Goal: Transaction & Acquisition: Purchase product/service

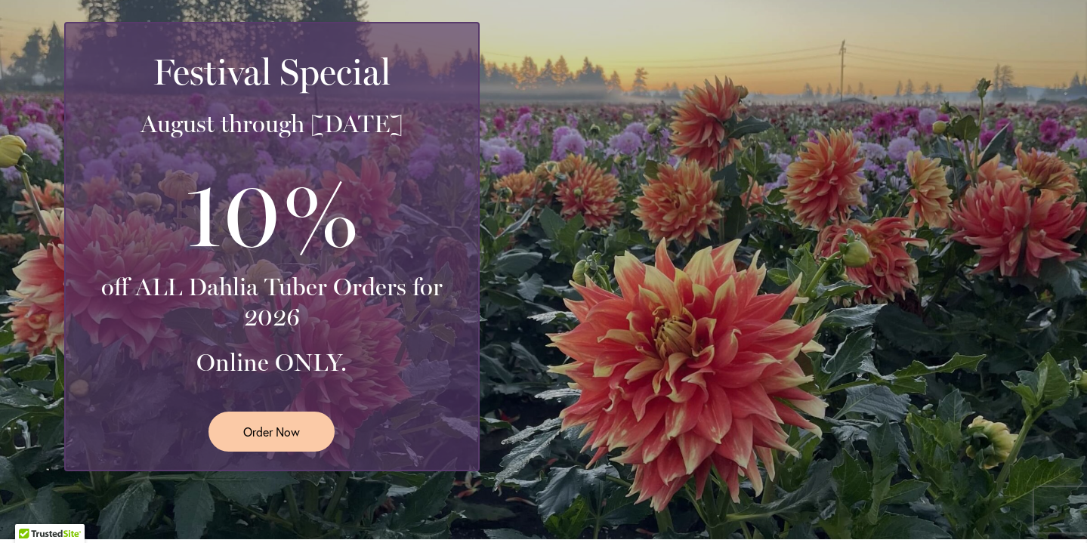
scroll to position [306, 0]
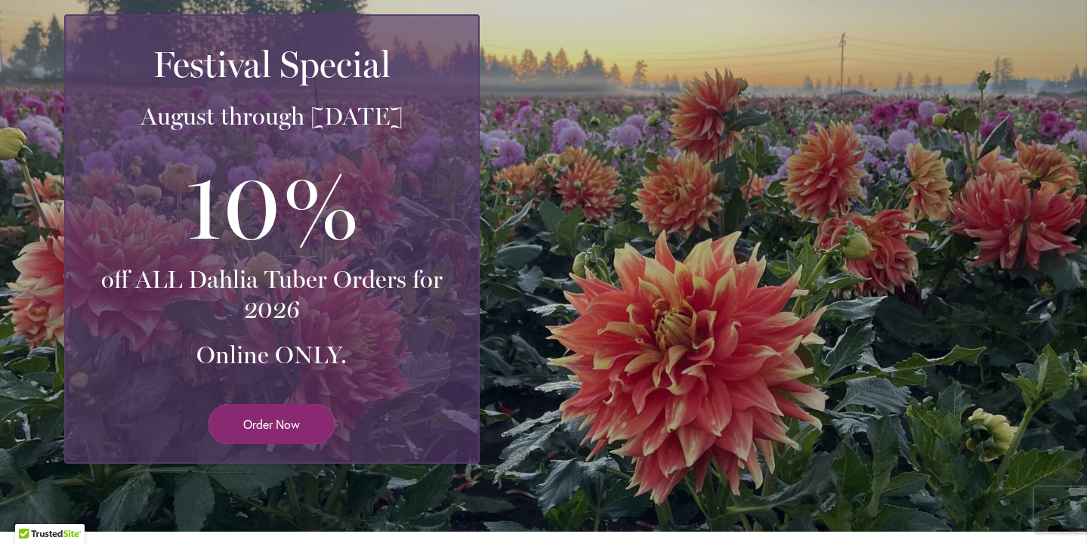
click at [283, 416] on span "Order Now" at bounding box center [271, 424] width 57 height 17
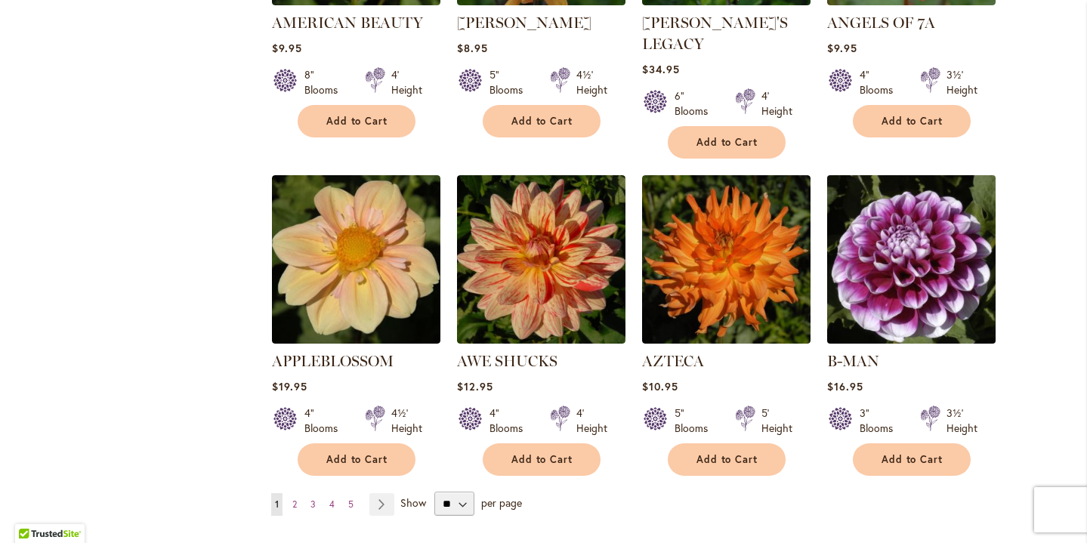
scroll to position [1145, 0]
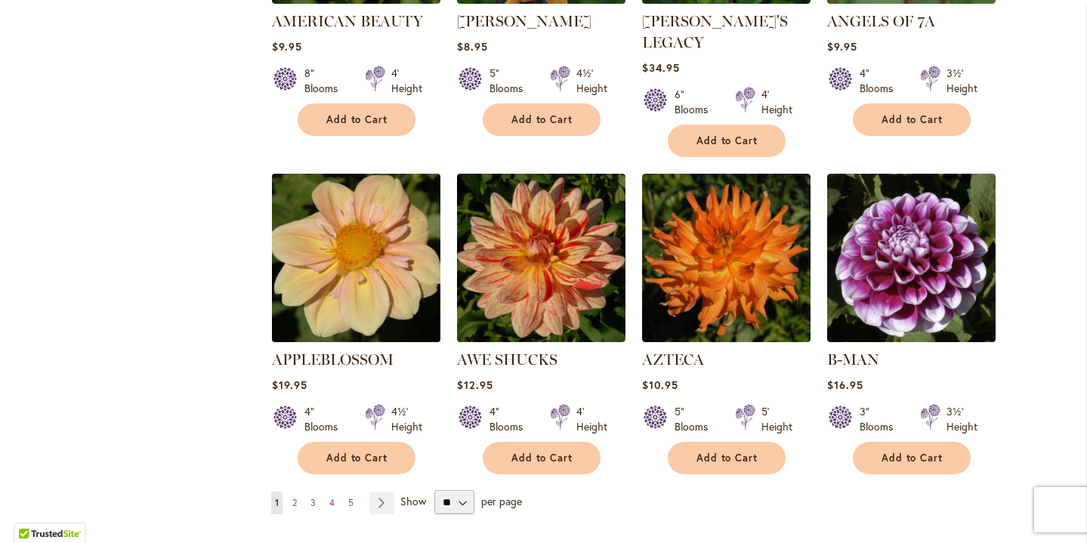
click at [407, 261] on img at bounding box center [355, 257] width 177 height 177
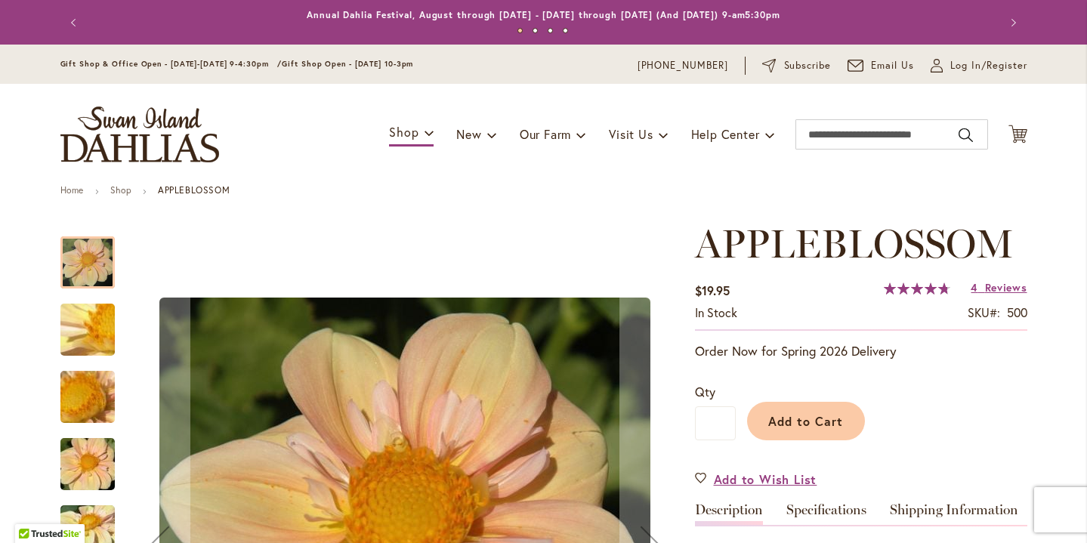
click at [93, 320] on img "APPLEBLOSSOM" at bounding box center [87, 330] width 109 height 82
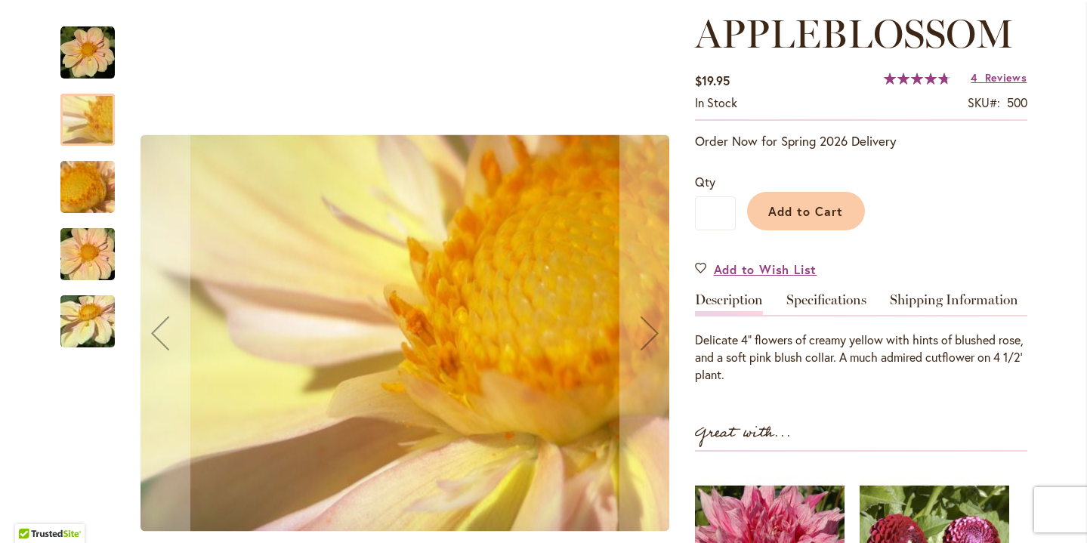
scroll to position [212, 0]
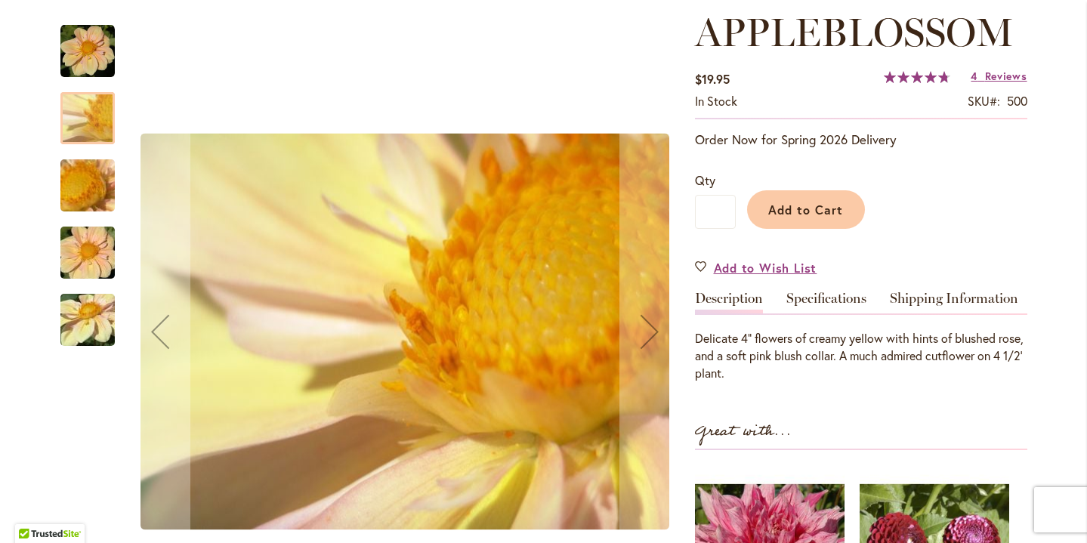
click at [69, 176] on img "APPLEBLOSSOM" at bounding box center [87, 186] width 109 height 82
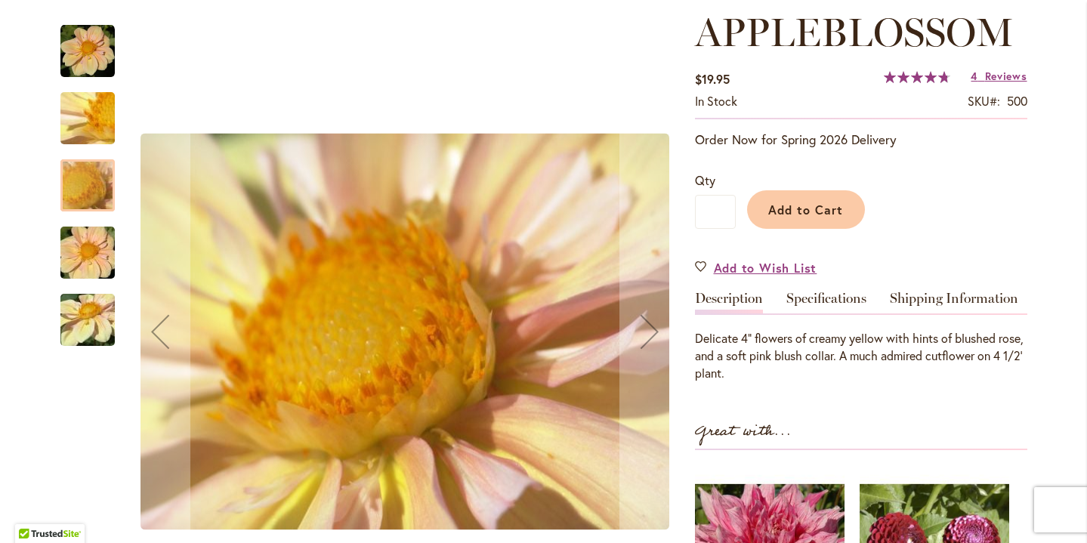
click at [83, 261] on img "APPLEBLOSSOM" at bounding box center [87, 253] width 109 height 73
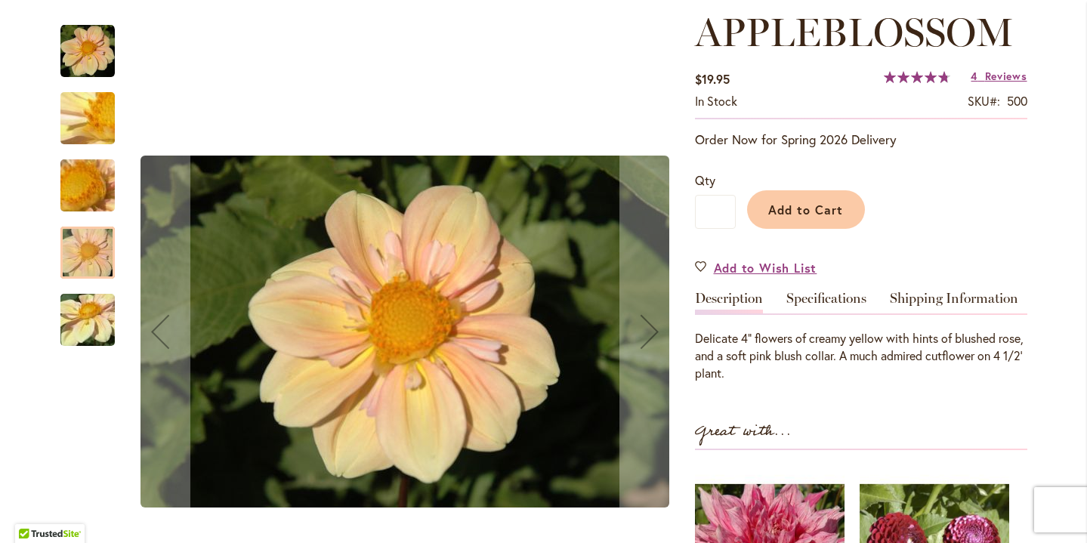
click at [100, 329] on img "APPLEBLOSSOM" at bounding box center [87, 321] width 109 height 82
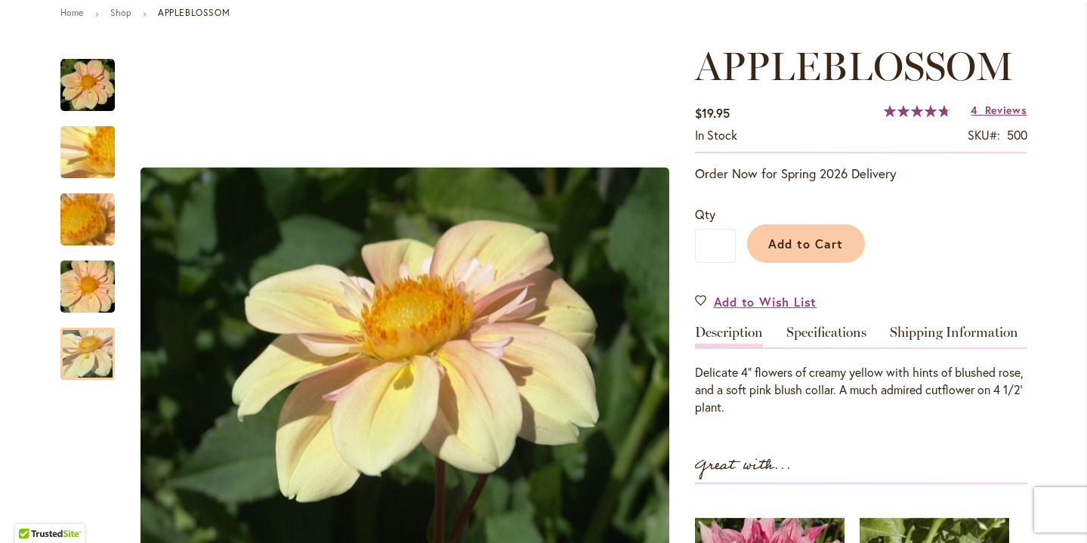
scroll to position [182, 0]
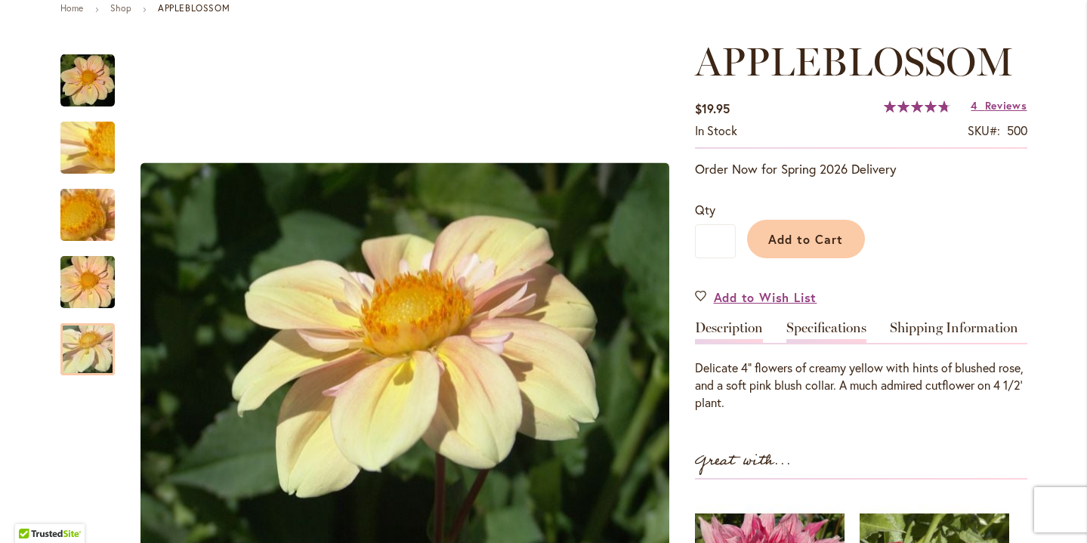
click at [811, 327] on link "Specifications" at bounding box center [827, 332] width 80 height 22
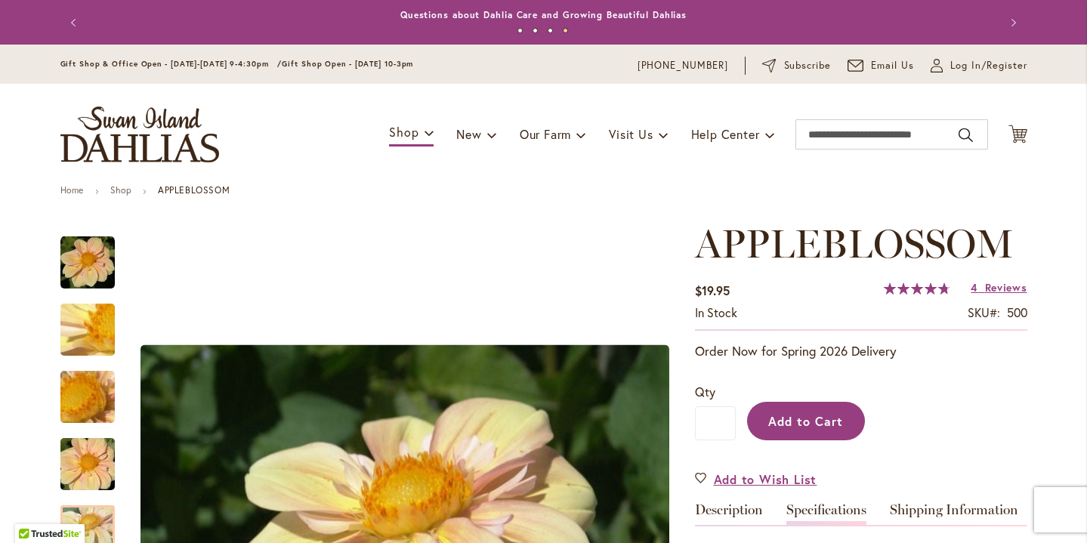
scroll to position [0, 0]
click at [825, 413] on span "Add to Cart" at bounding box center [805, 421] width 75 height 16
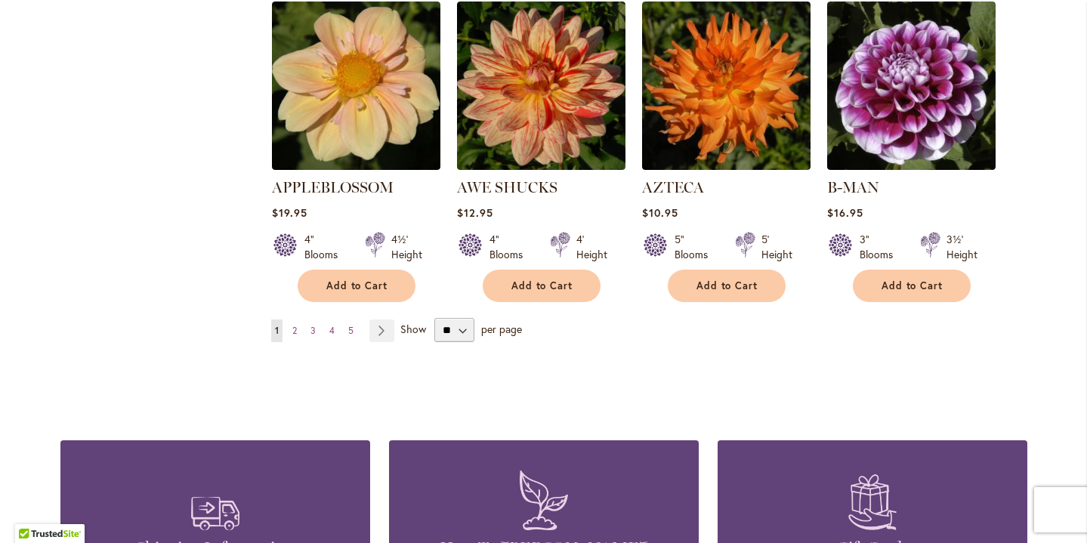
scroll to position [1318, 0]
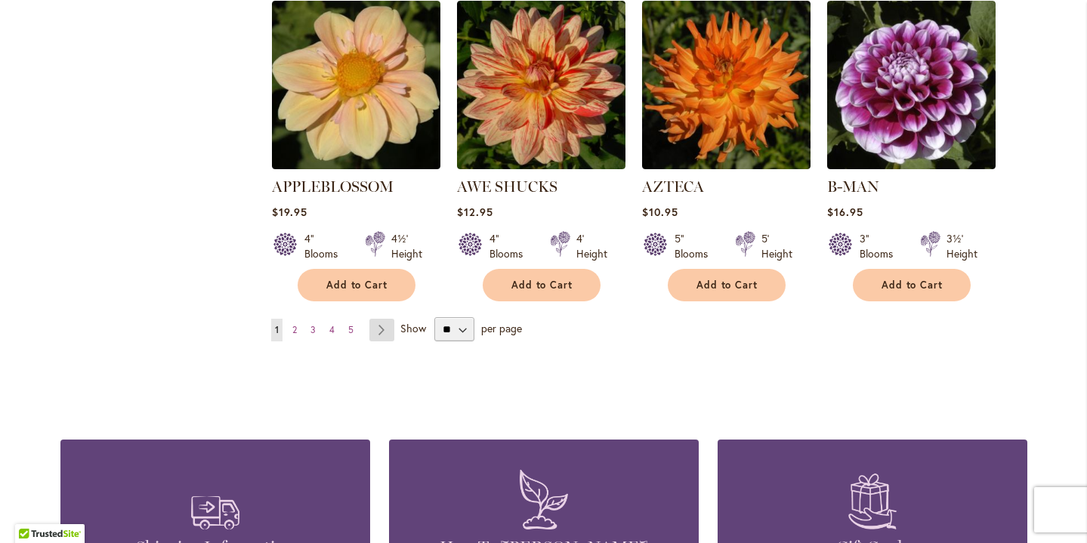
click at [381, 319] on link "Page Next" at bounding box center [382, 330] width 25 height 23
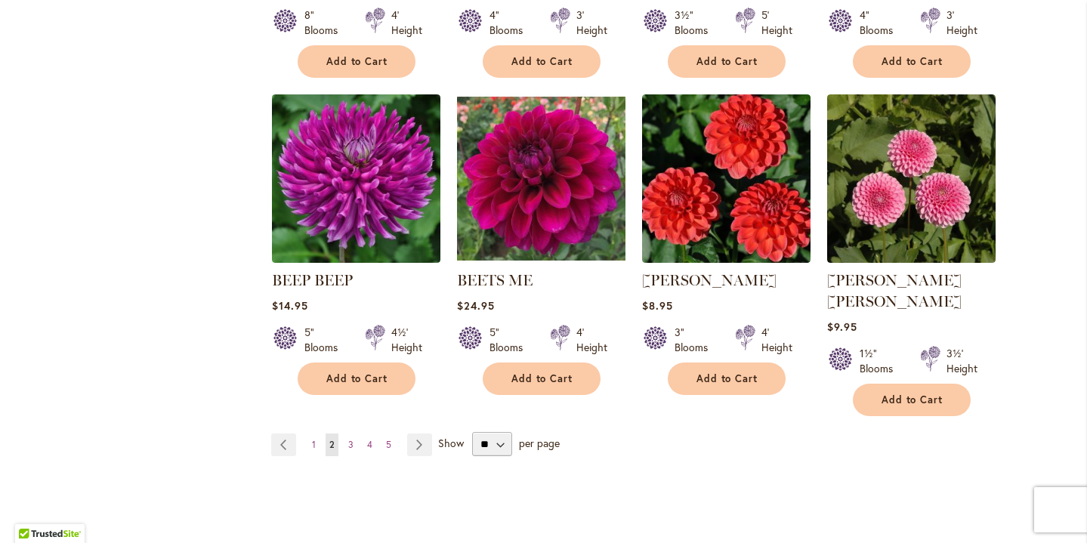
scroll to position [1207, 0]
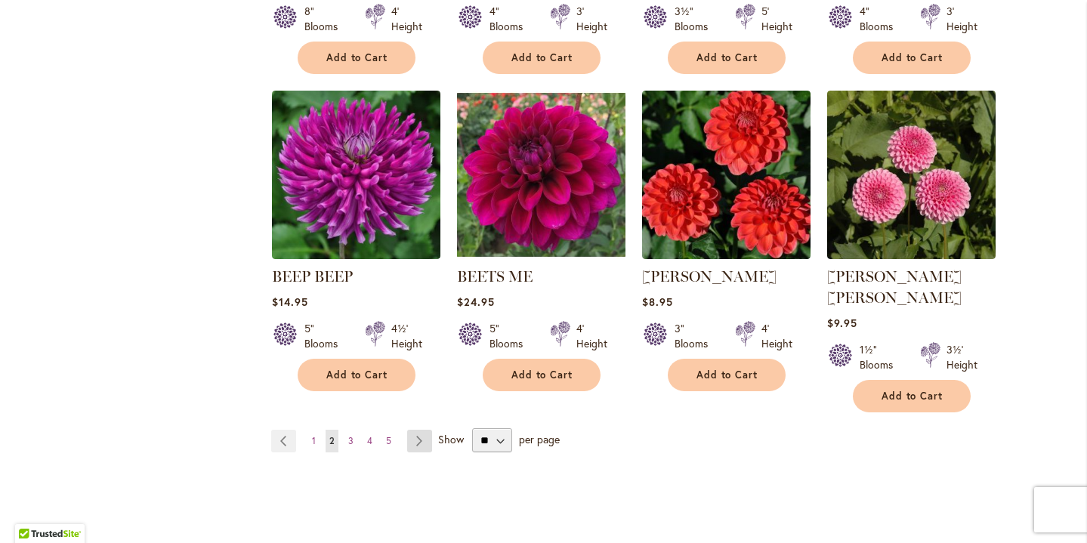
click at [425, 430] on link "Page Next" at bounding box center [419, 441] width 25 height 23
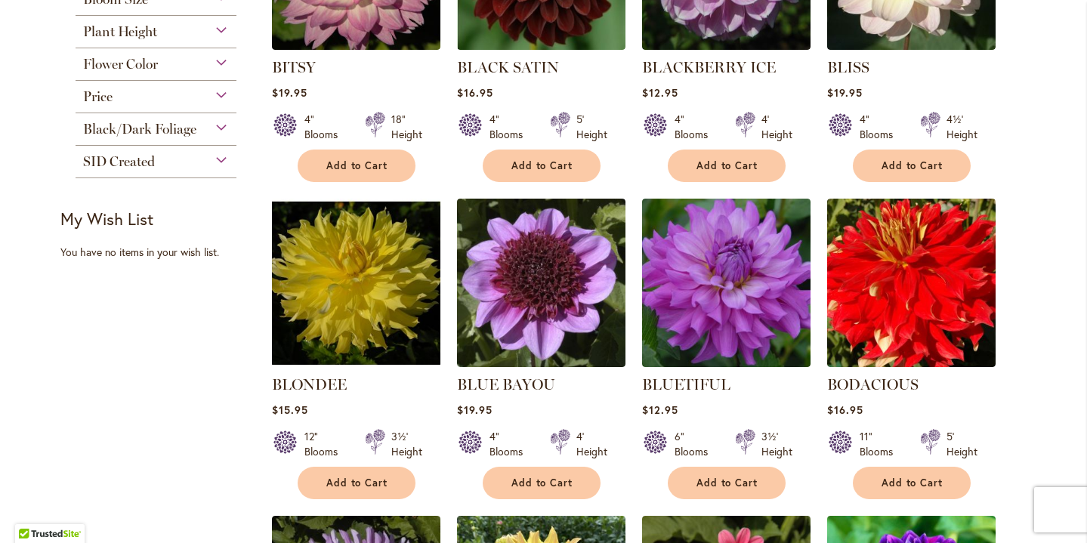
scroll to position [468, 0]
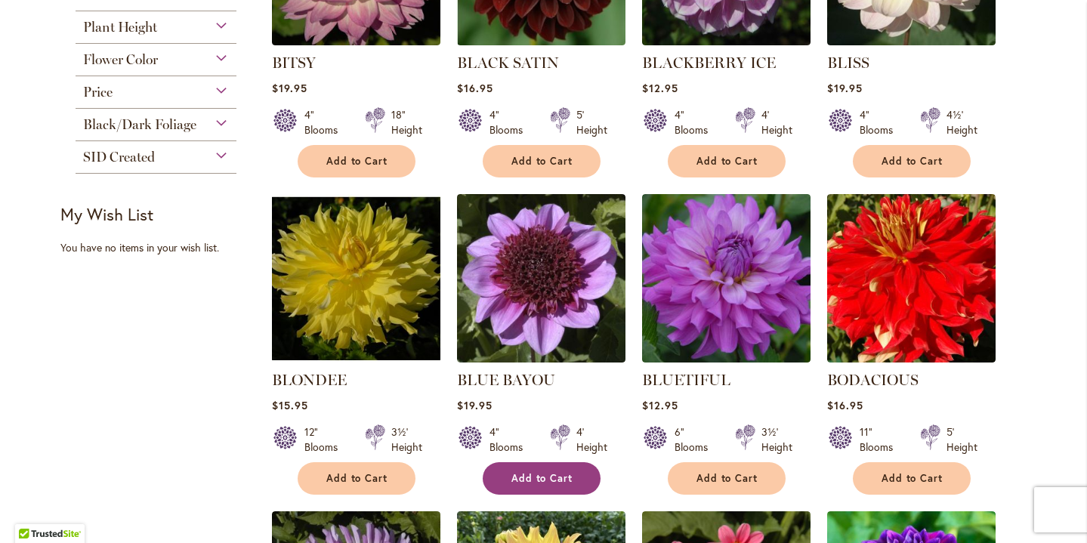
click at [548, 466] on button "Add to Cart" at bounding box center [542, 478] width 118 height 32
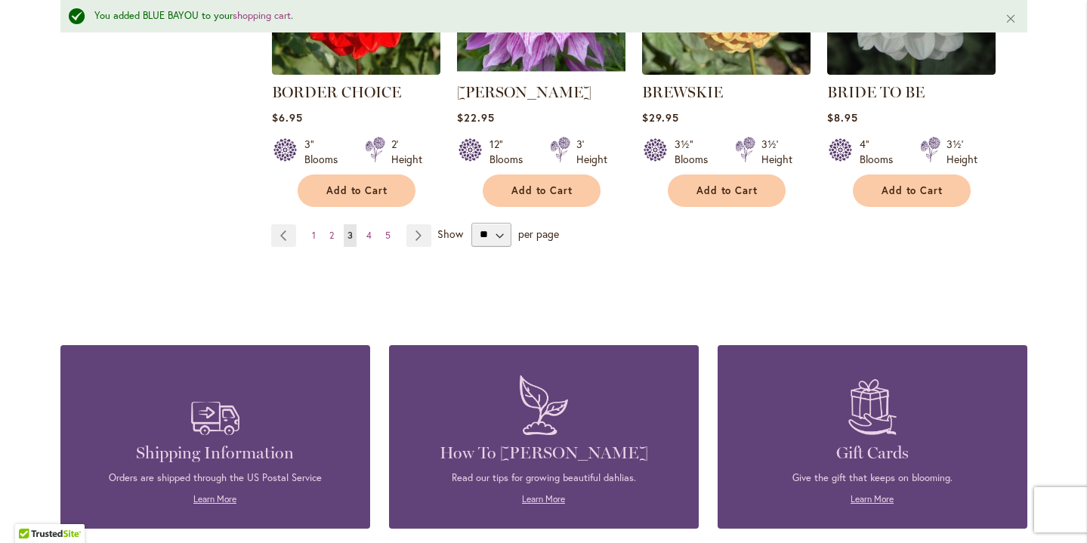
scroll to position [1412, 0]
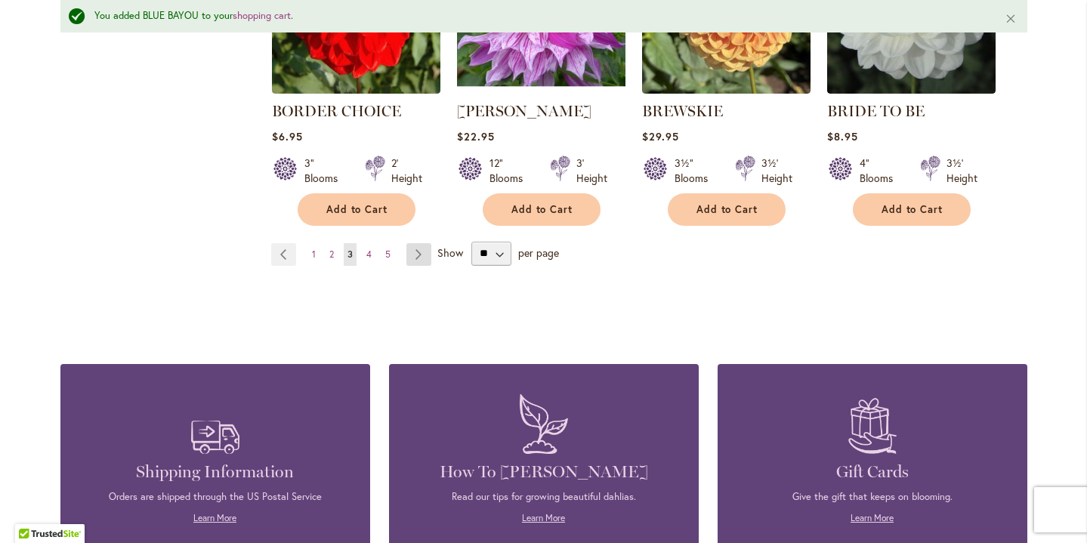
click at [419, 248] on link "Page Next" at bounding box center [419, 254] width 25 height 23
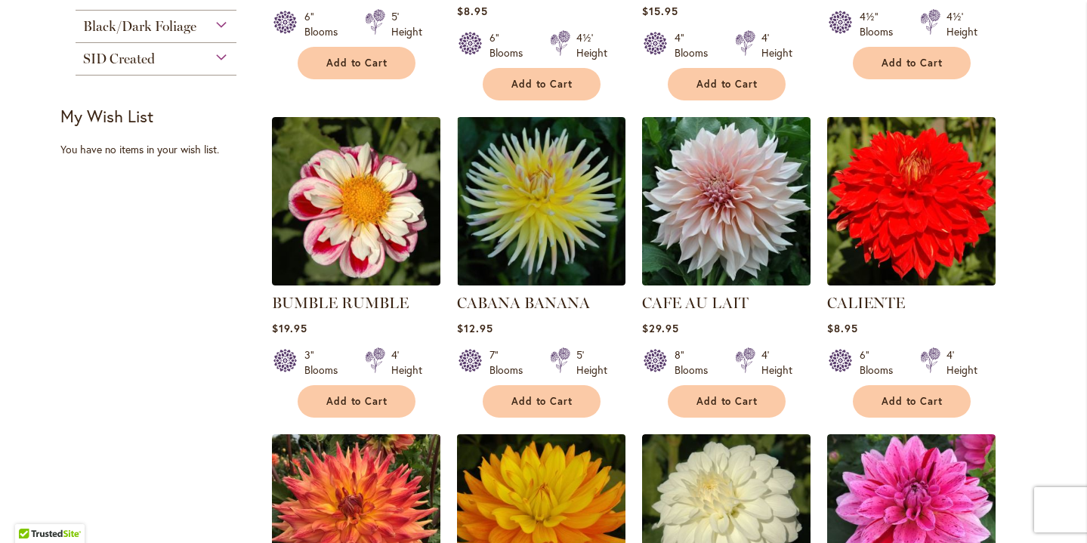
scroll to position [571, 0]
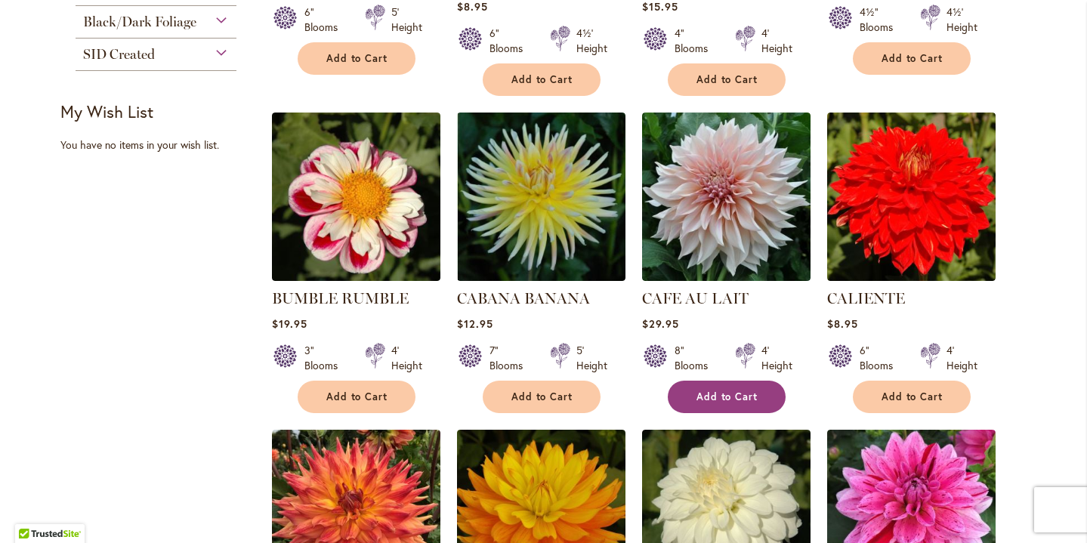
click at [740, 393] on span "Add to Cart" at bounding box center [728, 397] width 62 height 13
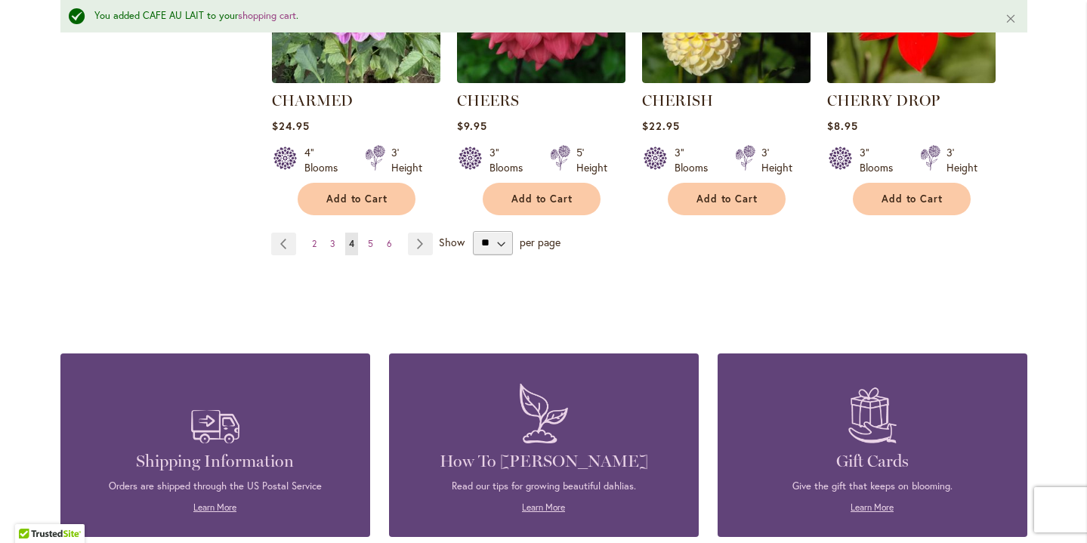
scroll to position [1445, 0]
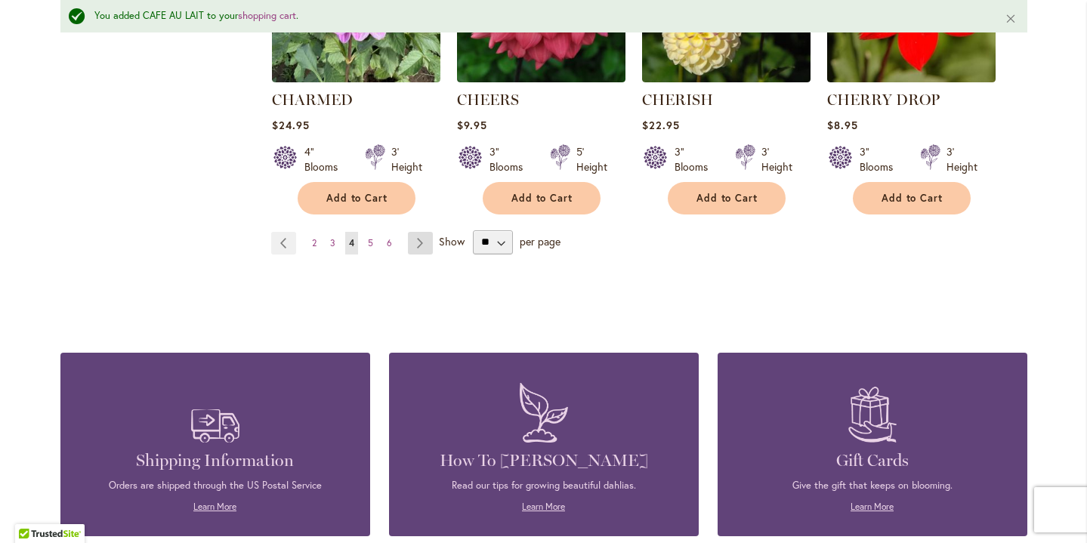
click at [425, 247] on link "Page Next" at bounding box center [420, 243] width 25 height 23
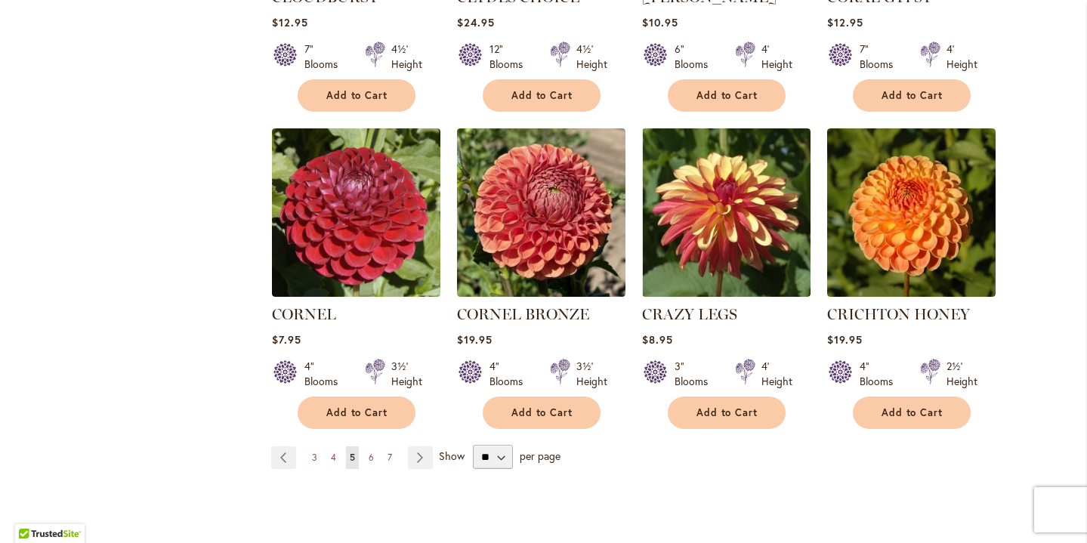
scroll to position [1214, 0]
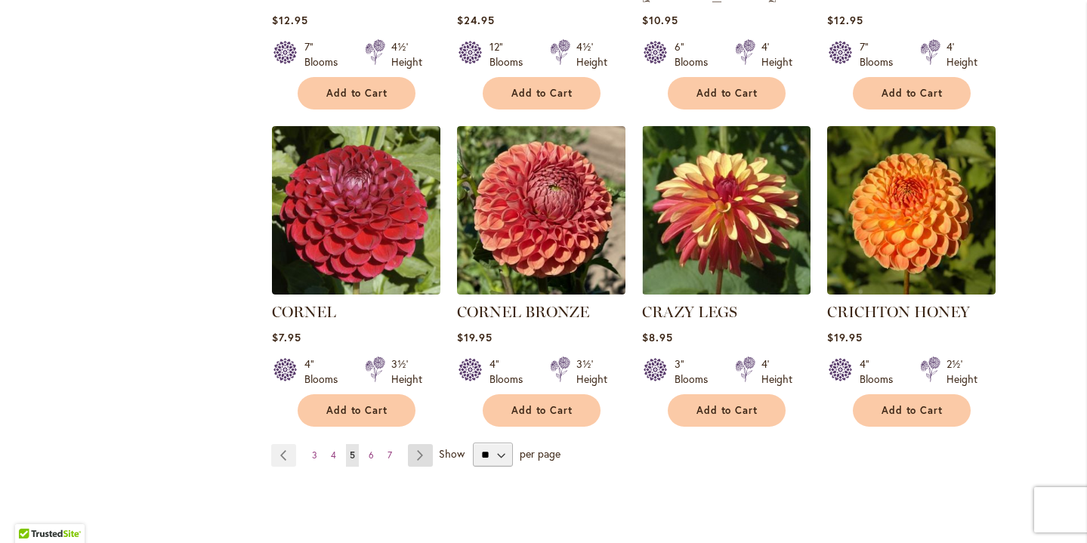
click at [418, 444] on link "Page Next" at bounding box center [420, 455] width 25 height 23
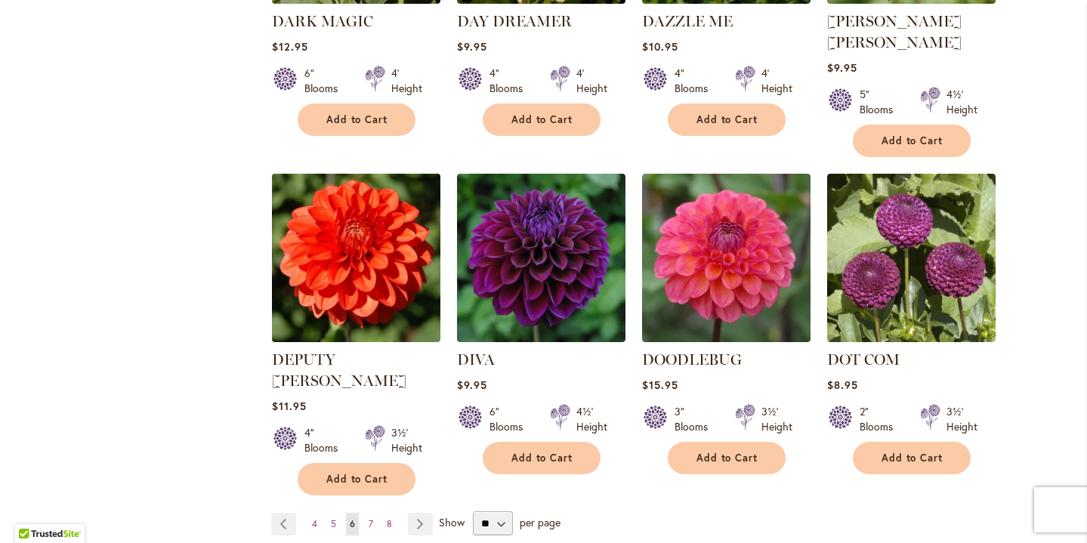
scroll to position [1168, 0]
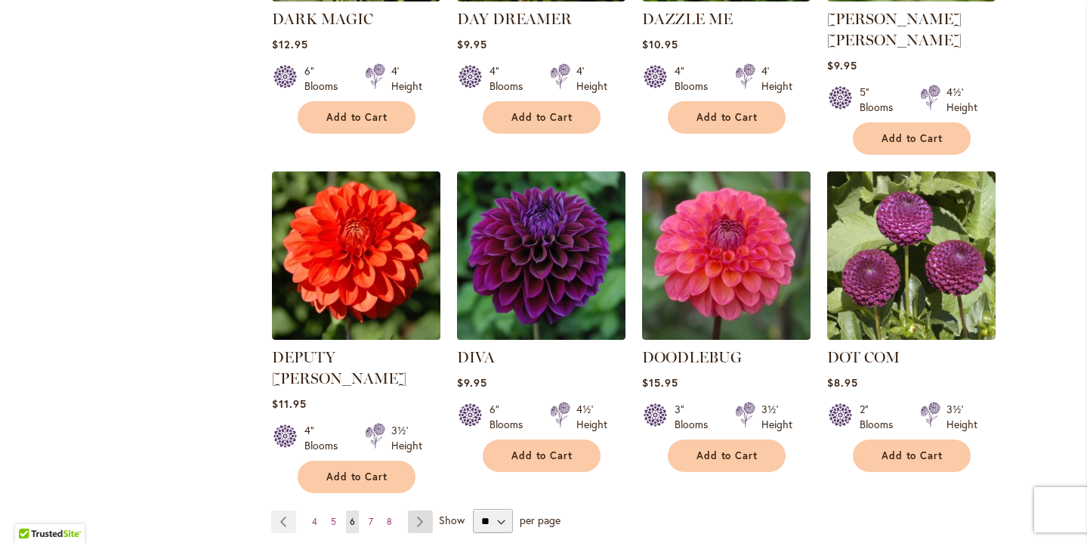
click at [425, 511] on link "Page Next" at bounding box center [420, 522] width 25 height 23
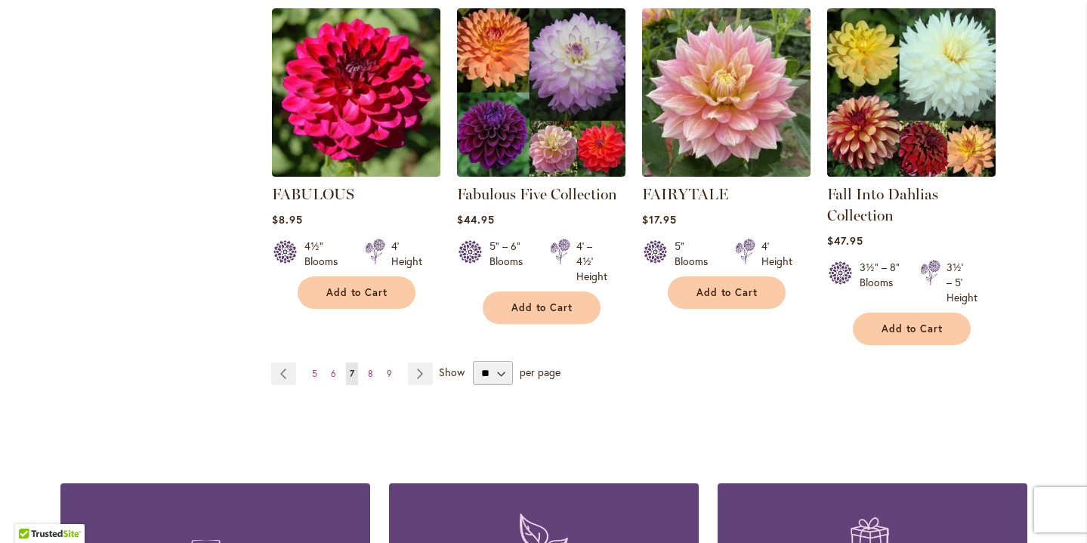
scroll to position [1291, 0]
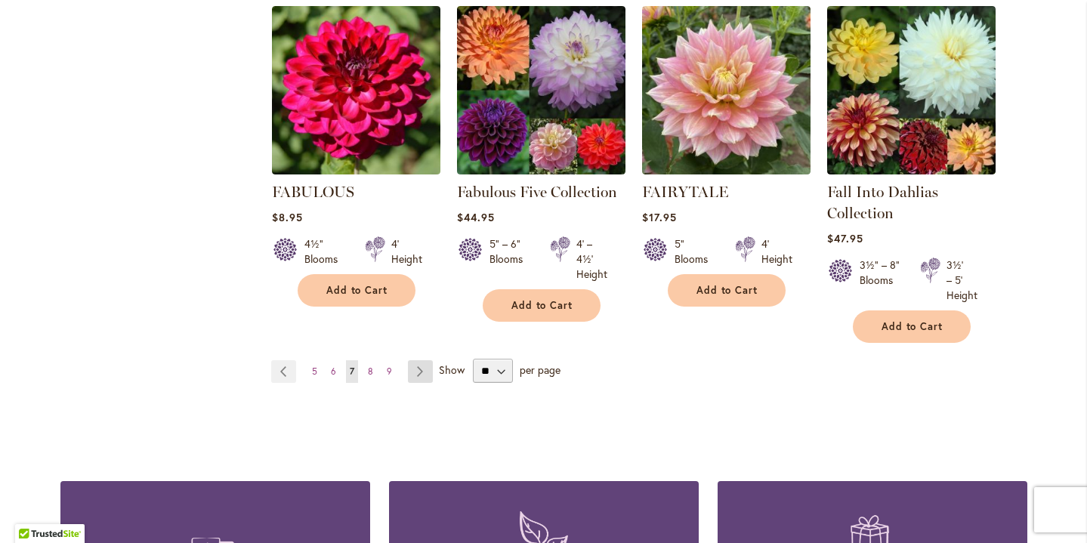
click at [410, 370] on link "Page Next" at bounding box center [420, 371] width 25 height 23
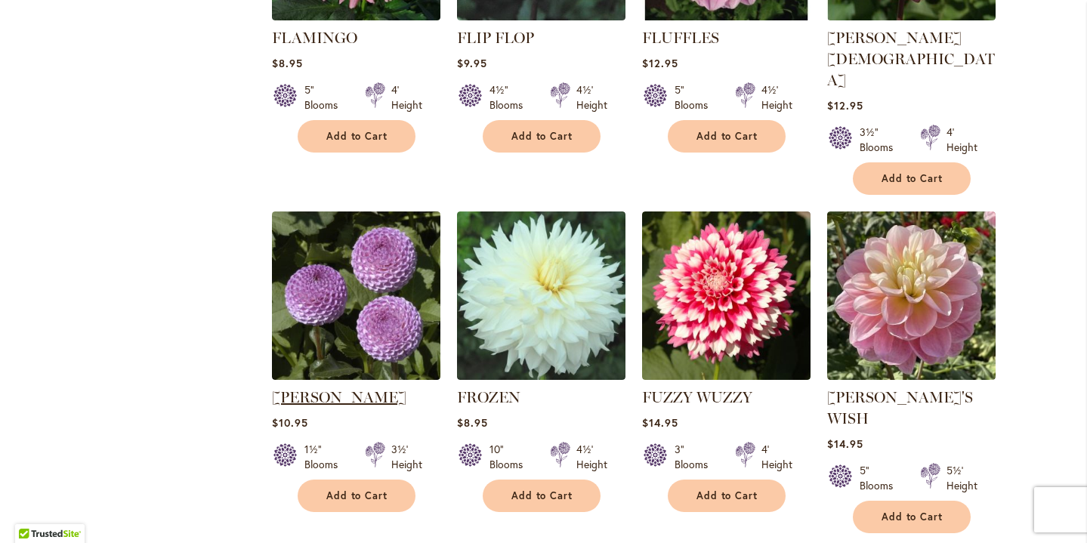
scroll to position [1156, 0]
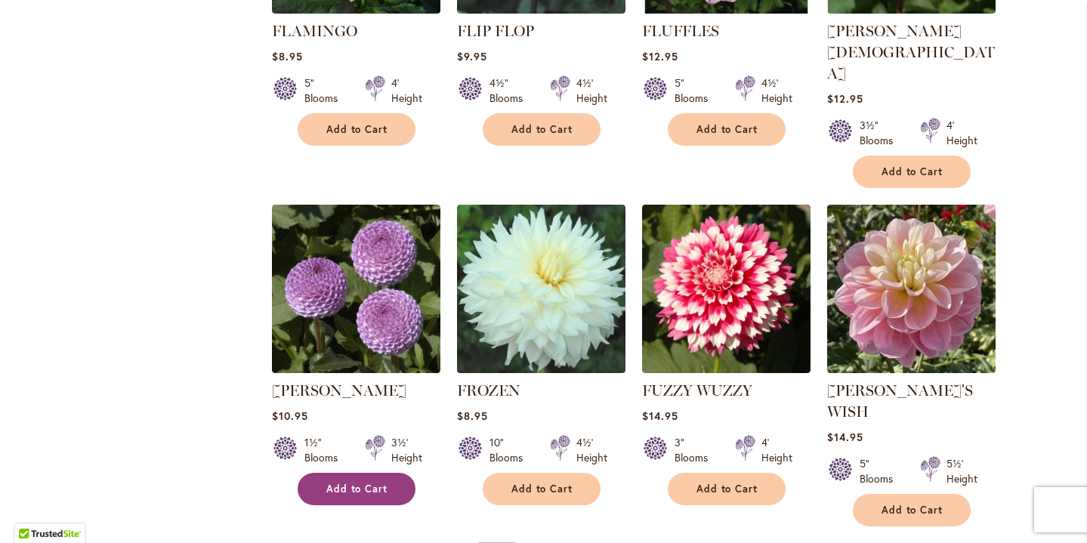
click at [317, 473] on button "Add to Cart" at bounding box center [357, 489] width 118 height 32
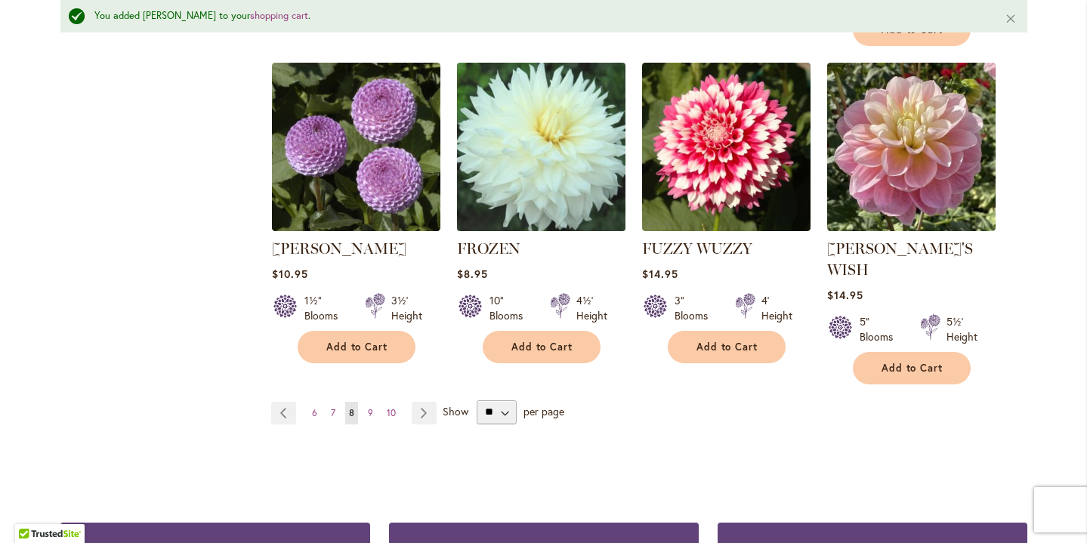
scroll to position [1339, 0]
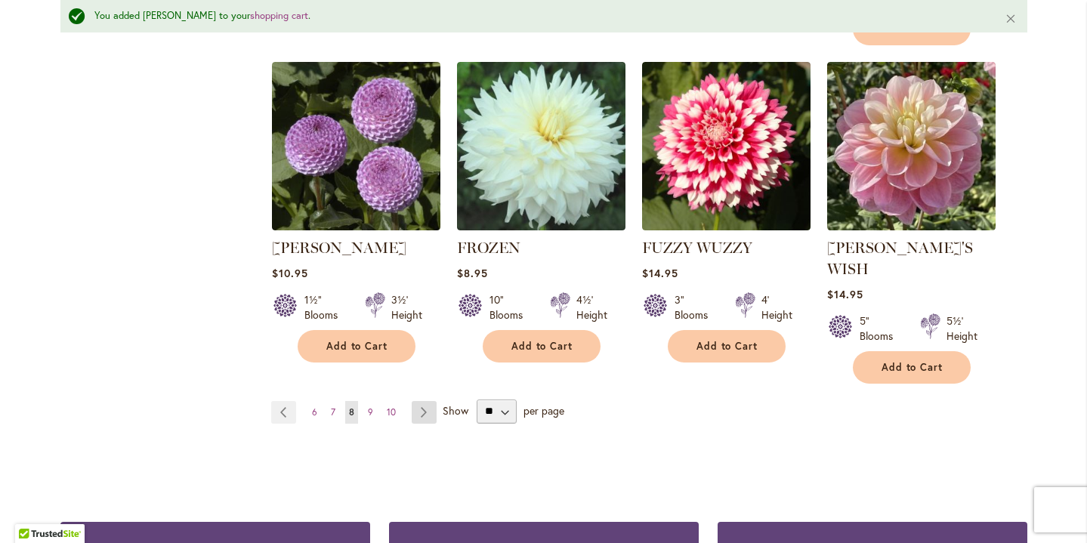
click at [427, 401] on link "Page Next" at bounding box center [424, 412] width 25 height 23
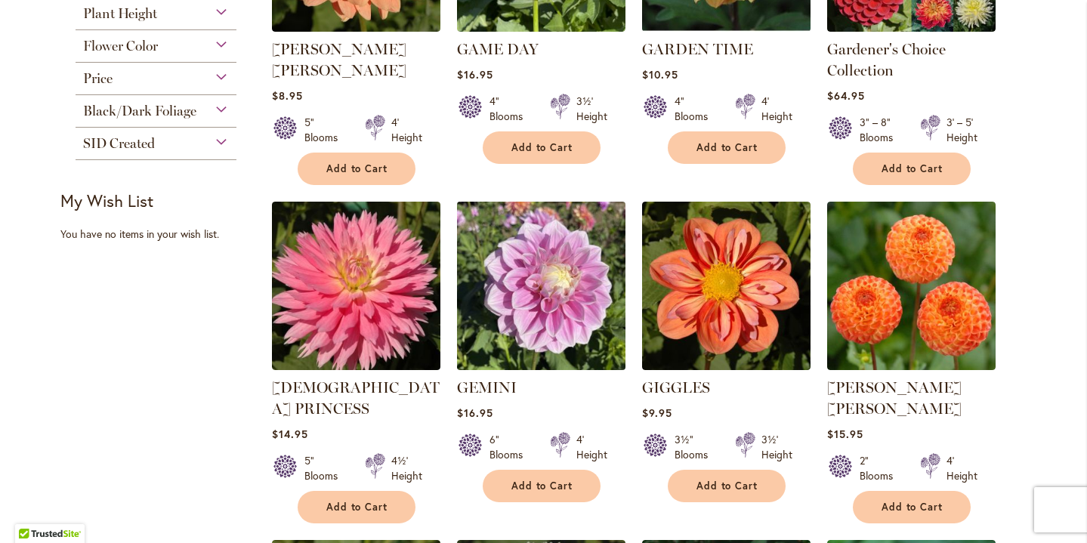
scroll to position [483, 0]
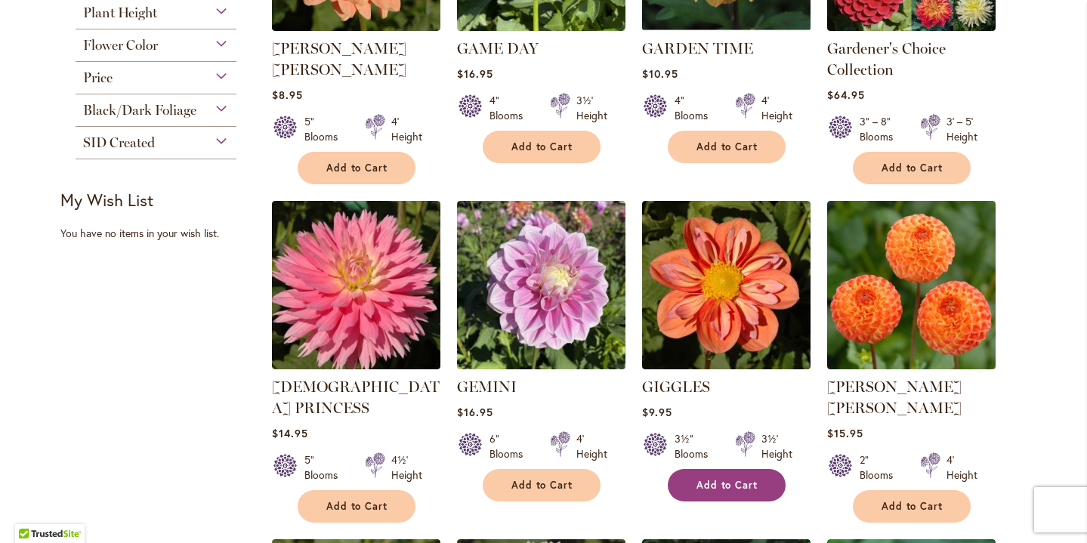
click at [708, 490] on span "Add to Cart" at bounding box center [728, 485] width 62 height 13
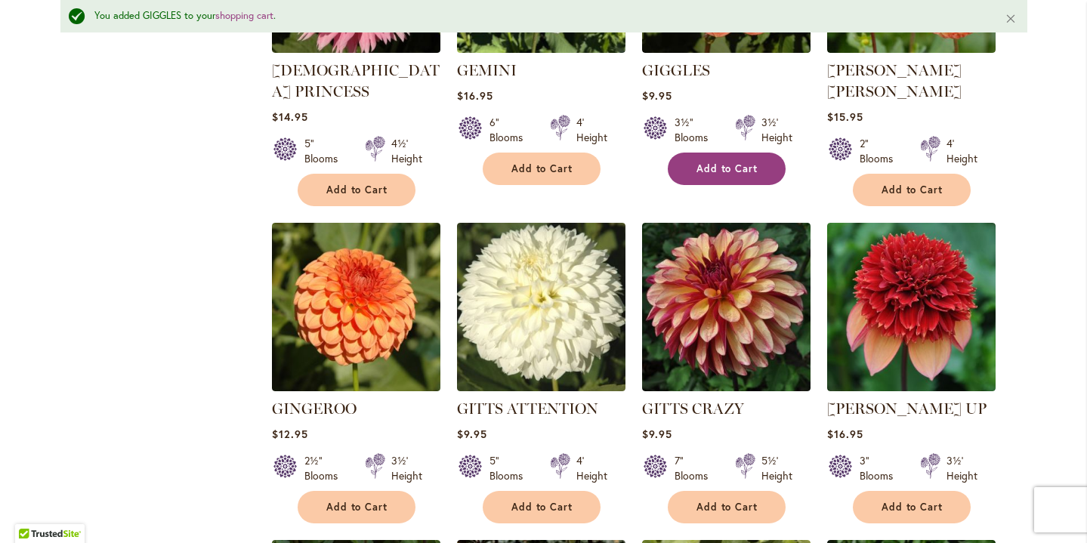
scroll to position [843, 0]
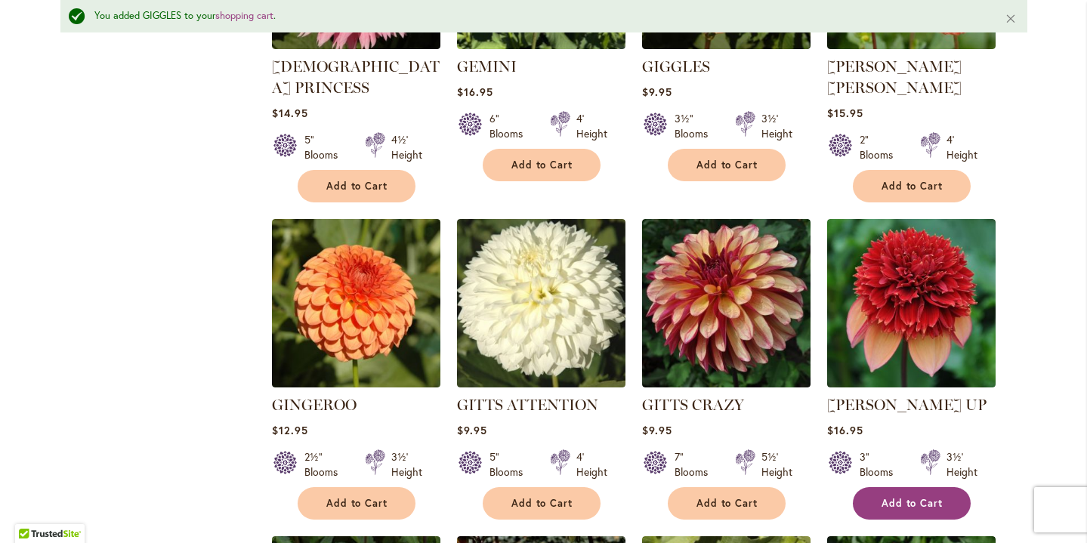
click at [915, 497] on span "Add to Cart" at bounding box center [913, 503] width 62 height 13
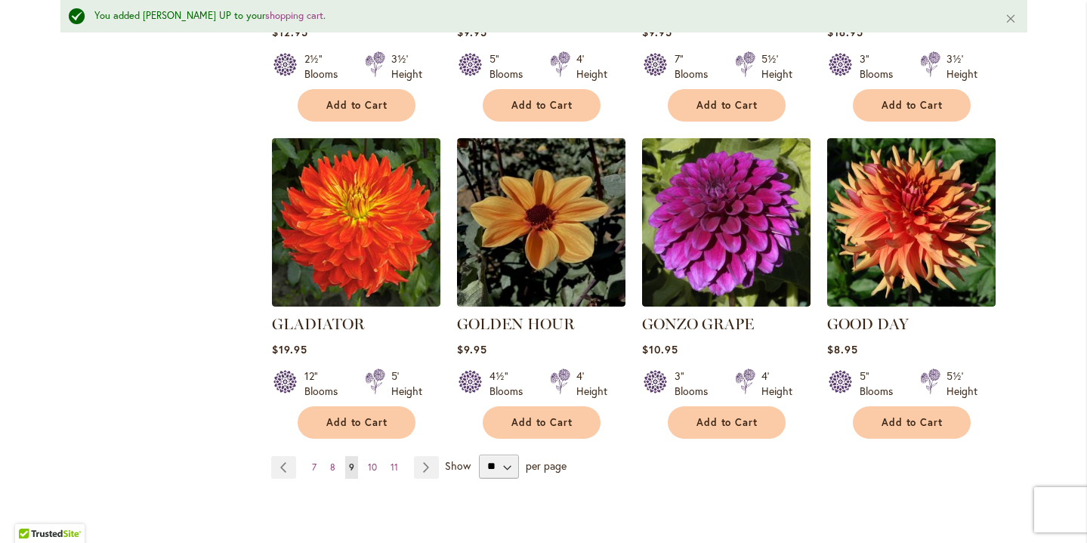
scroll to position [1260, 0]
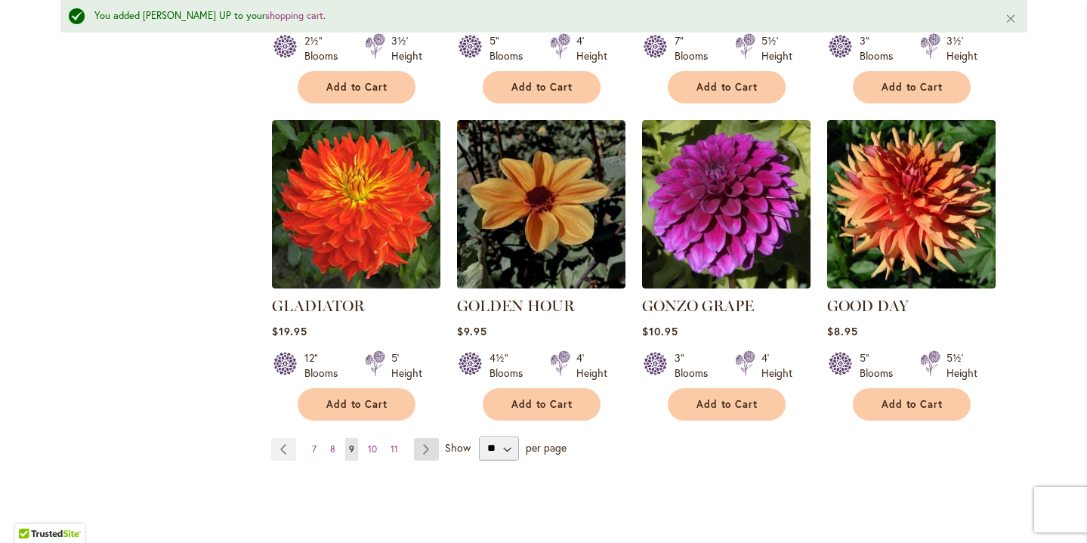
click at [424, 438] on link "Page Next" at bounding box center [426, 449] width 25 height 23
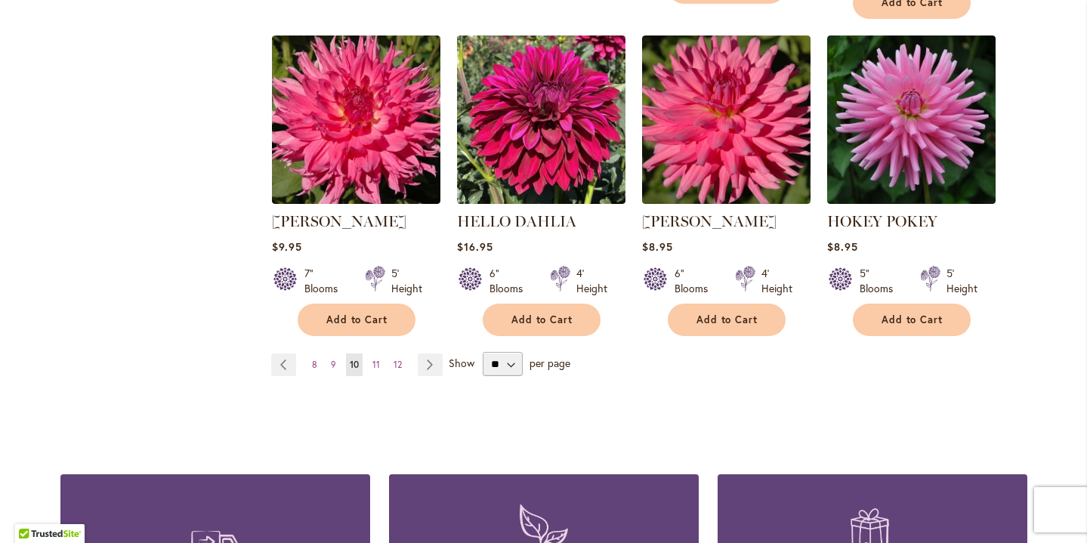
scroll to position [1328, 0]
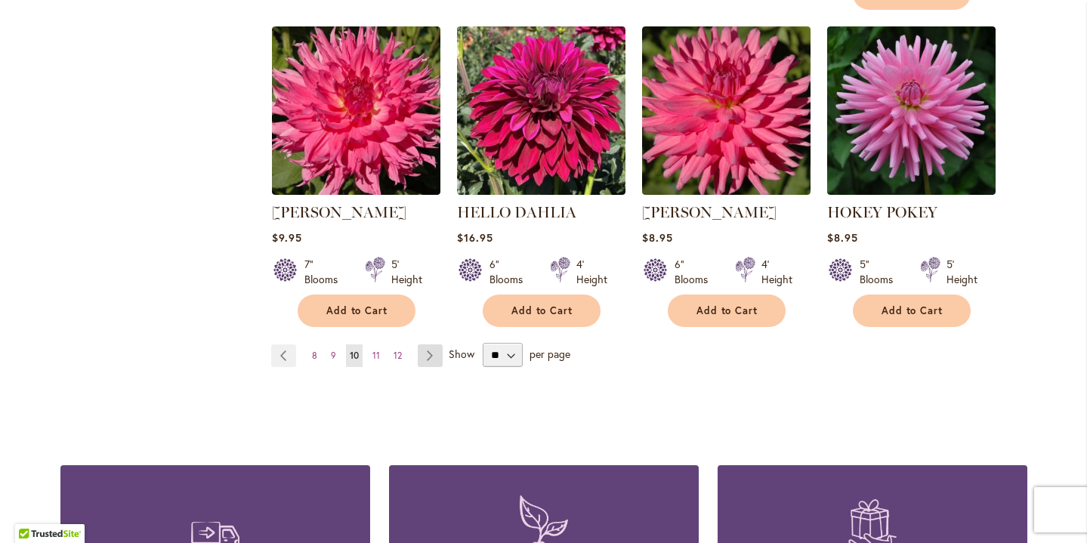
click at [428, 362] on link "Page Next" at bounding box center [430, 356] width 25 height 23
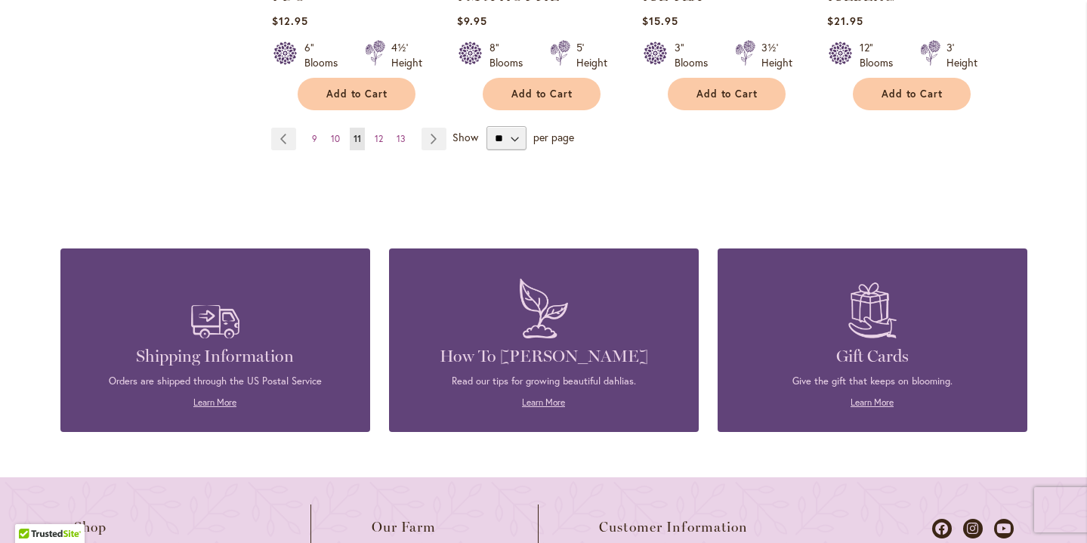
scroll to position [1532, 0]
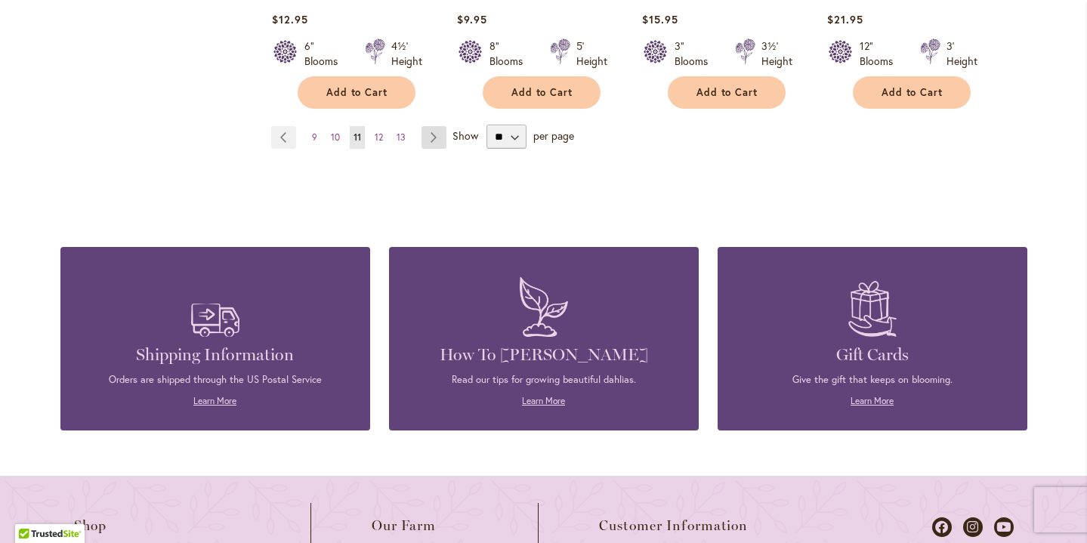
click at [438, 126] on link "Page Next" at bounding box center [434, 137] width 25 height 23
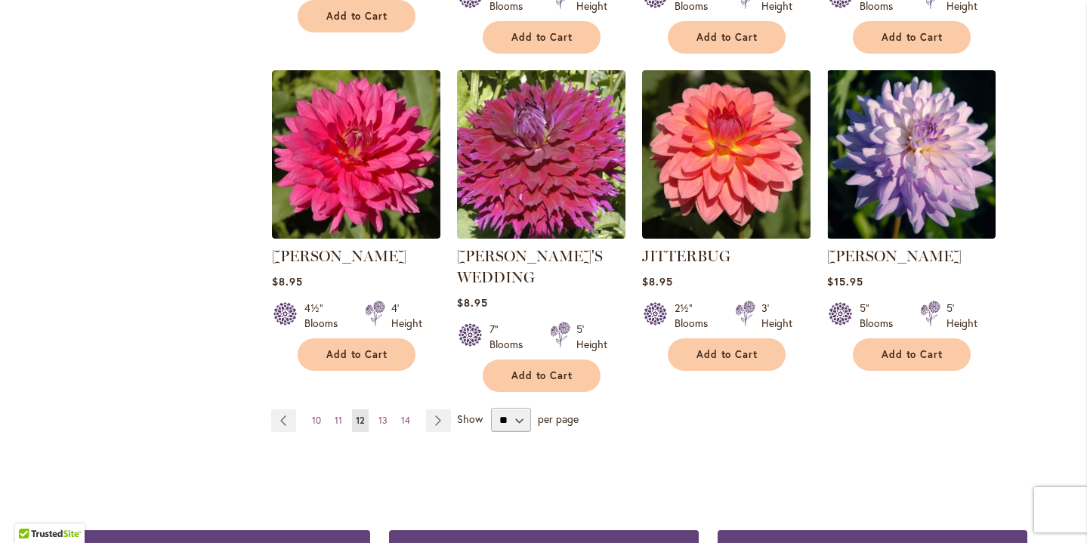
scroll to position [1288, 0]
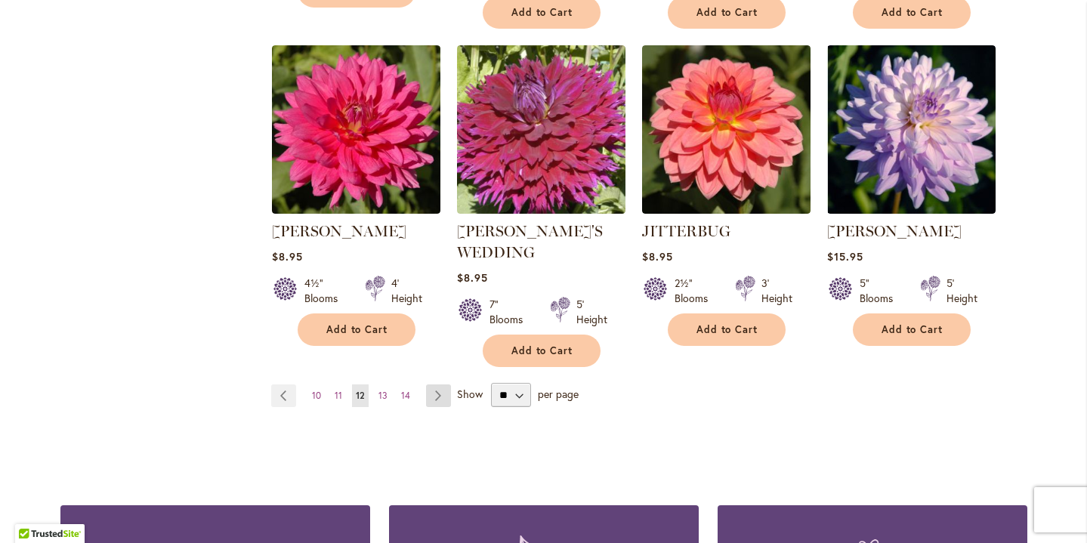
click at [444, 385] on link "Page Next" at bounding box center [438, 396] width 25 height 23
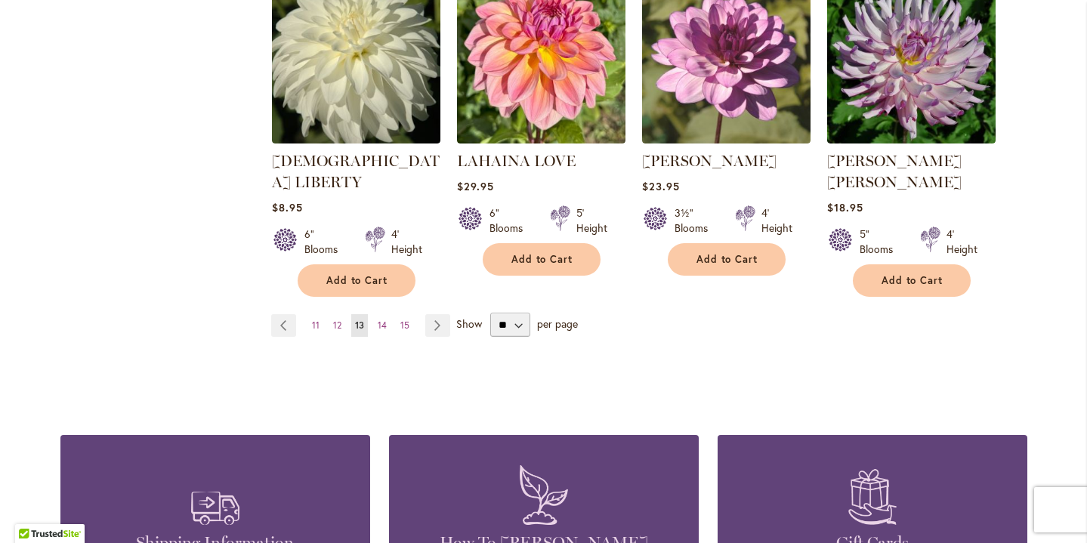
scroll to position [1325, 0]
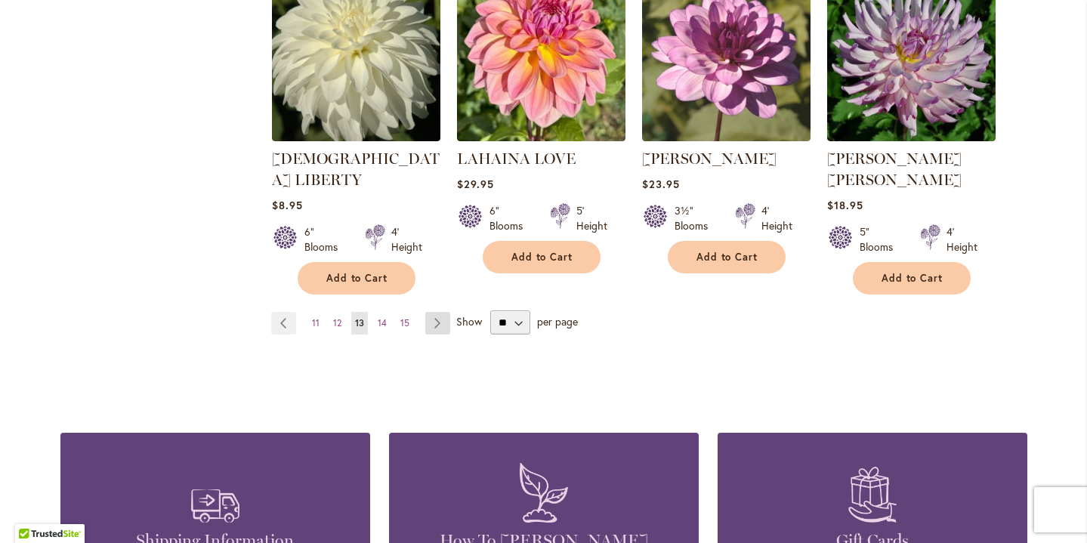
click at [440, 312] on link "Page Next" at bounding box center [437, 323] width 25 height 23
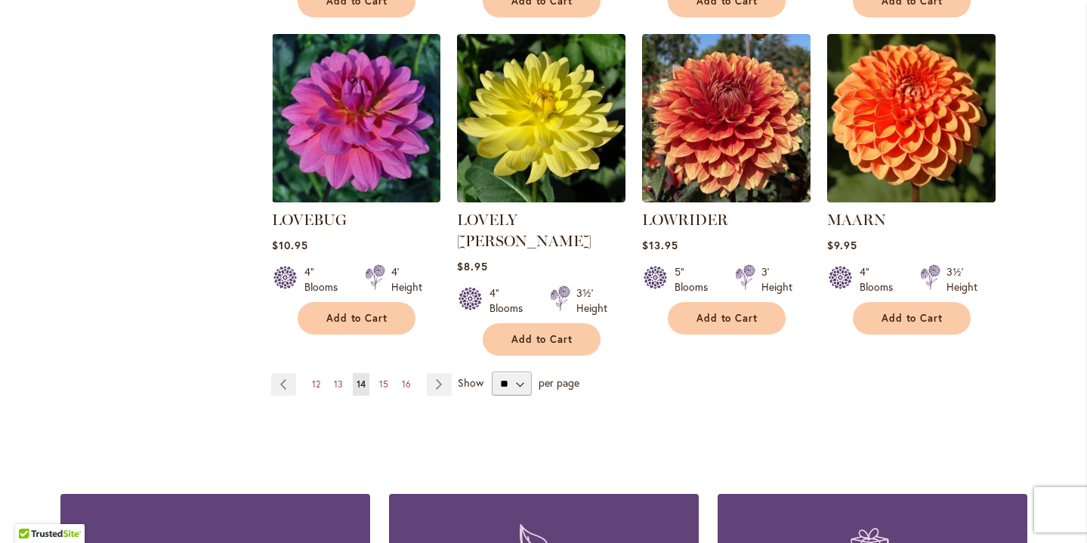
scroll to position [1285, 0]
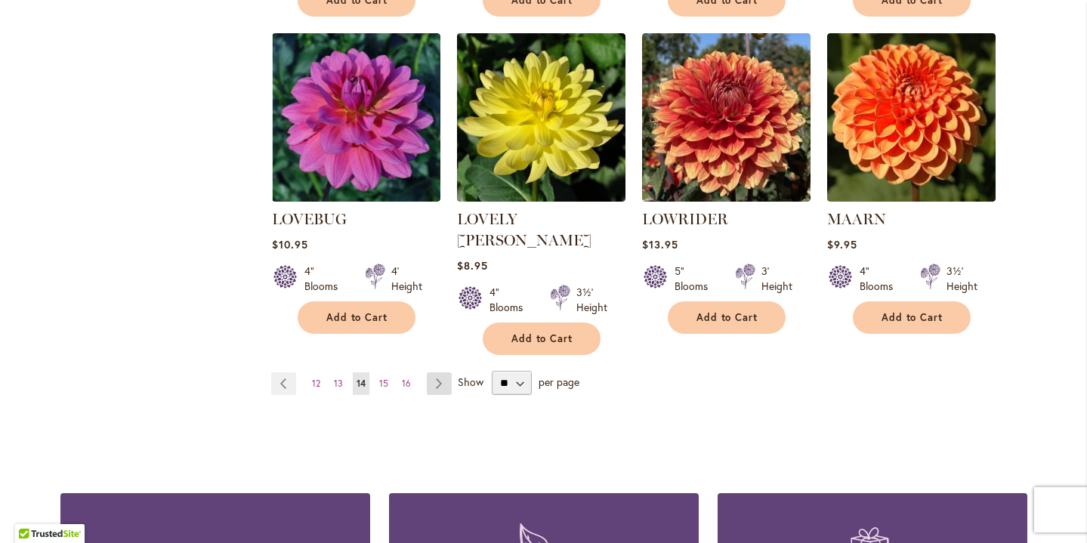
click at [440, 373] on link "Page Next" at bounding box center [439, 384] width 25 height 23
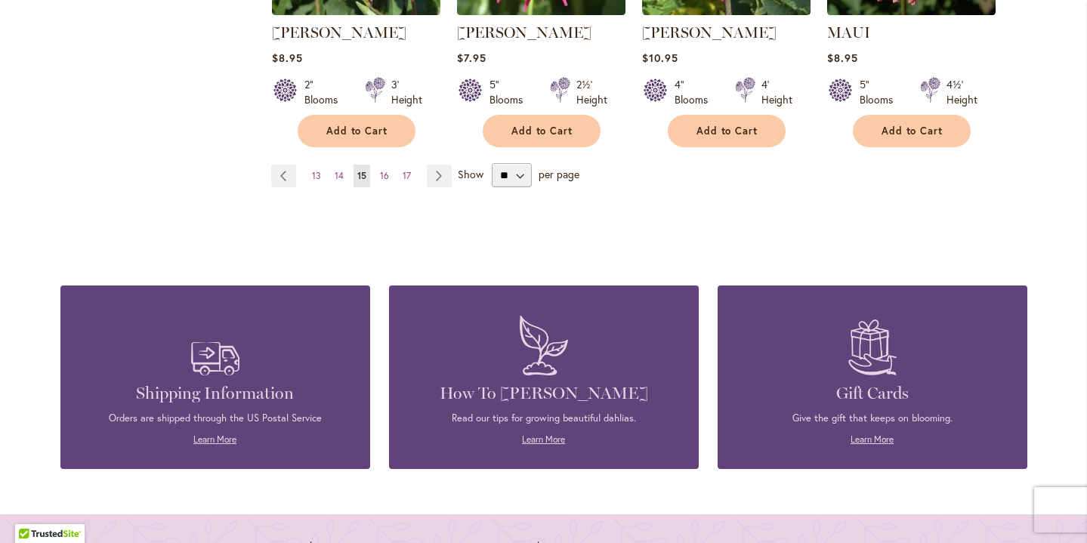
scroll to position [1475, 0]
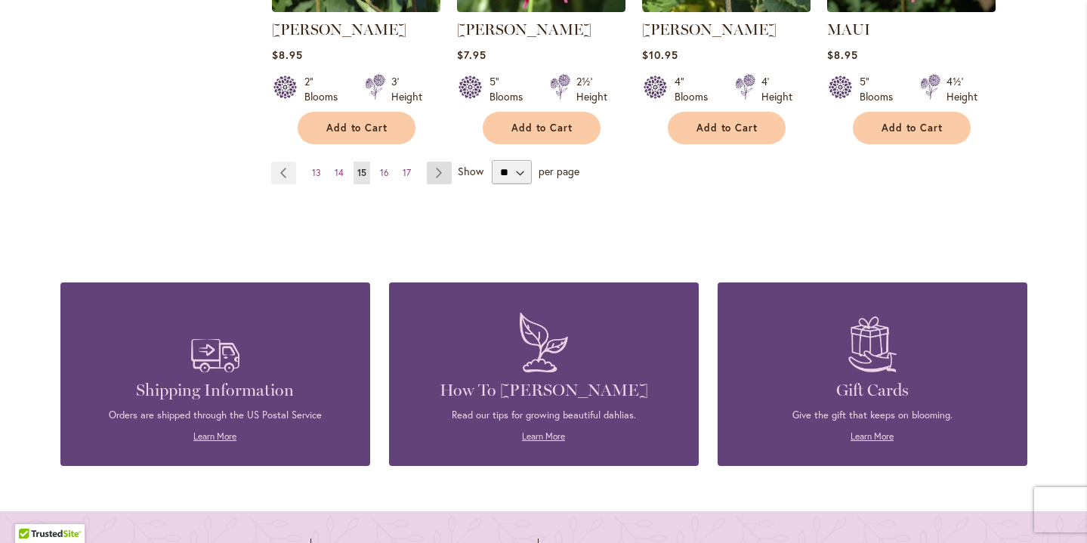
click at [444, 173] on link "Page Next" at bounding box center [439, 173] width 25 height 23
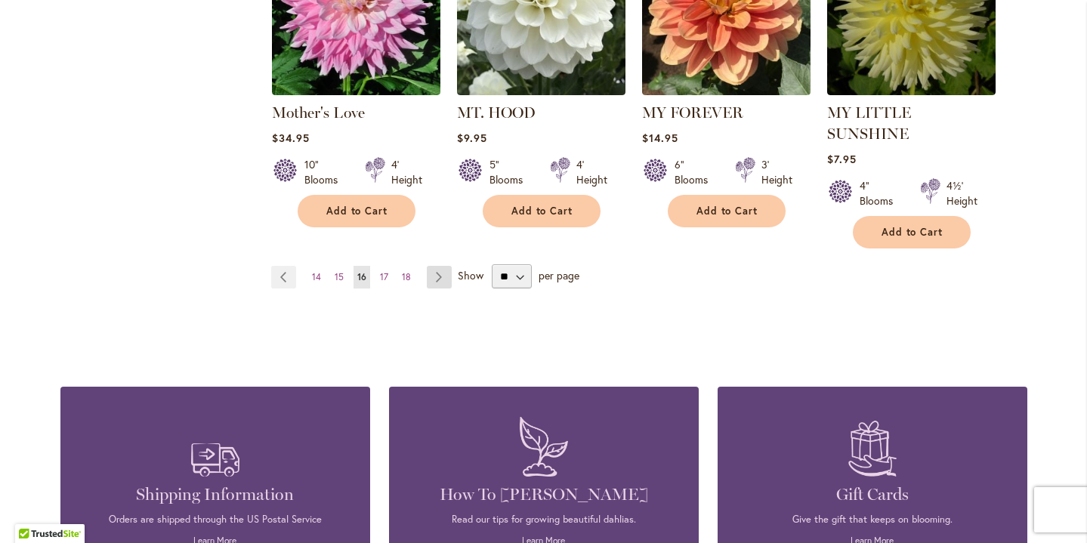
scroll to position [1412, 0]
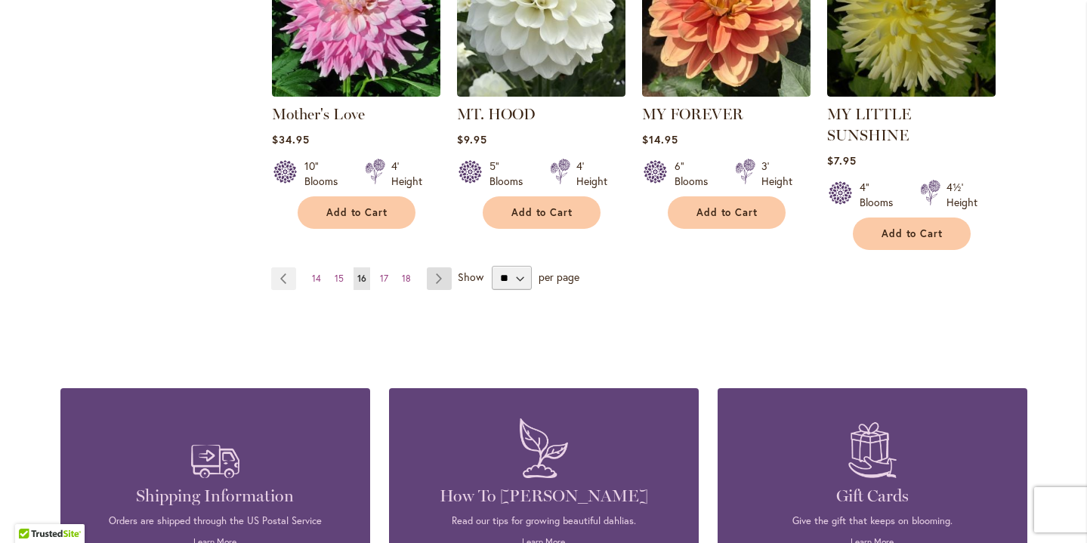
click at [440, 267] on link "Page Next" at bounding box center [439, 278] width 25 height 23
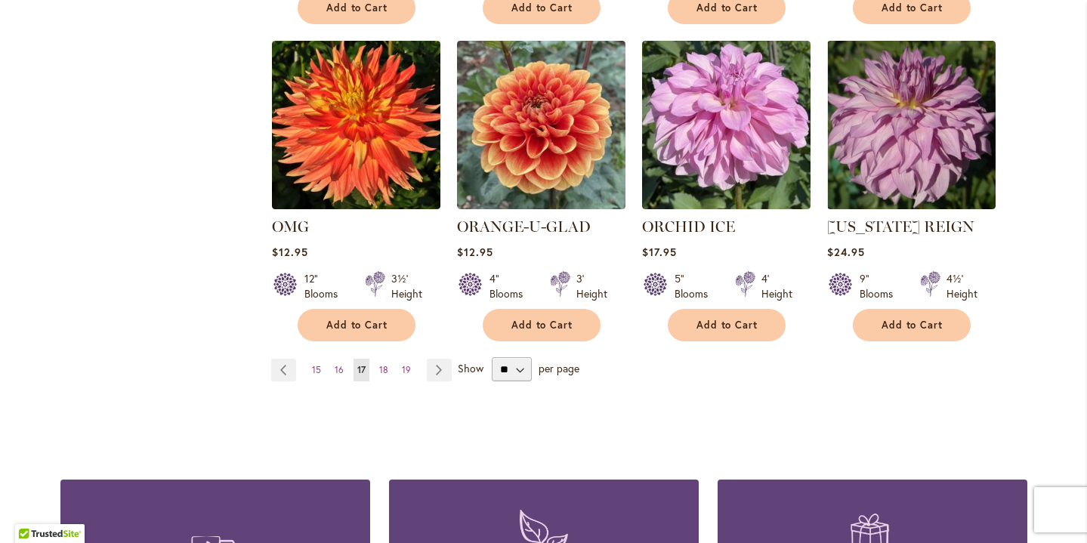
scroll to position [1258, 0]
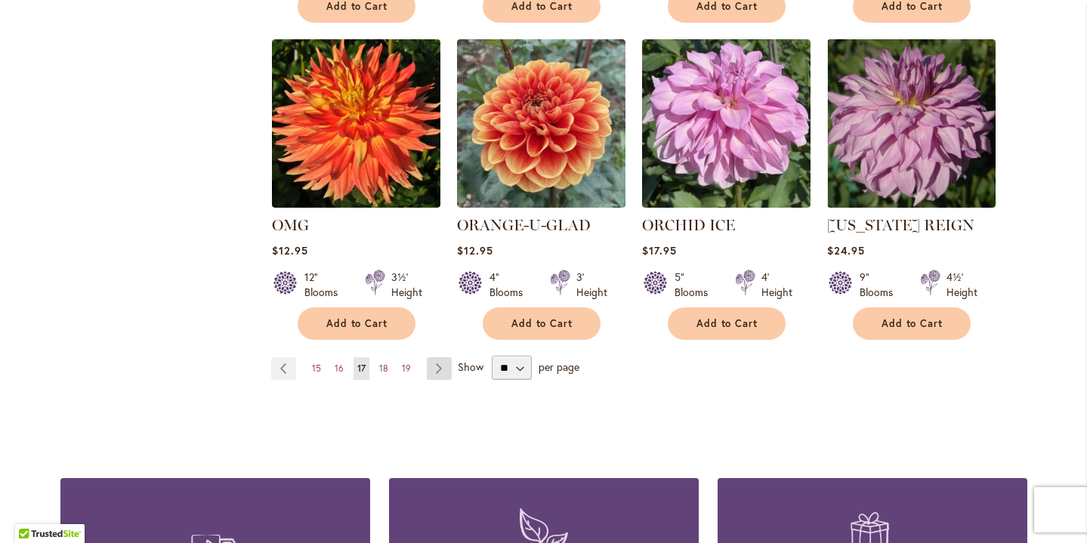
click at [442, 365] on link "Page Next" at bounding box center [439, 368] width 25 height 23
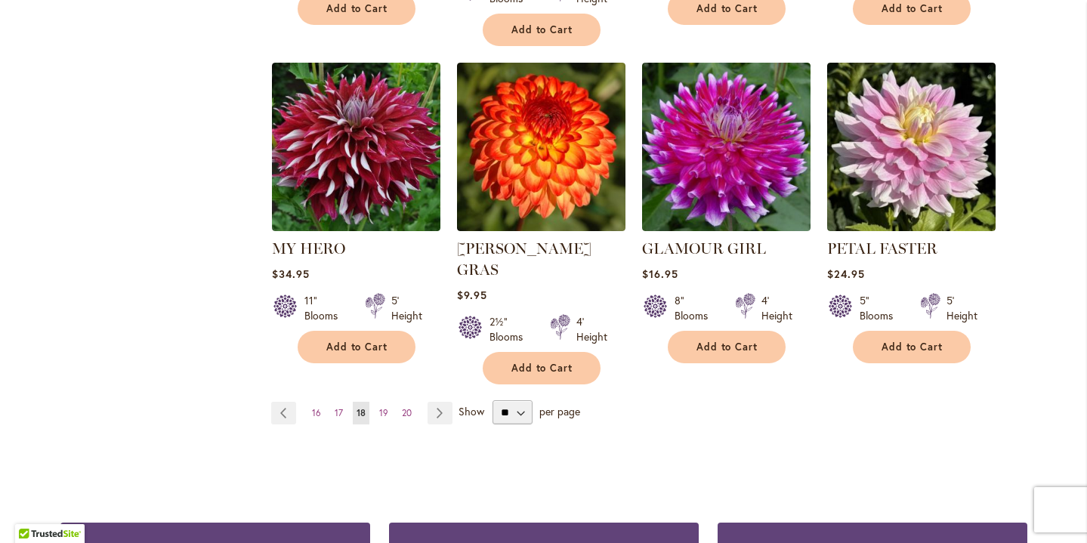
scroll to position [1281, 0]
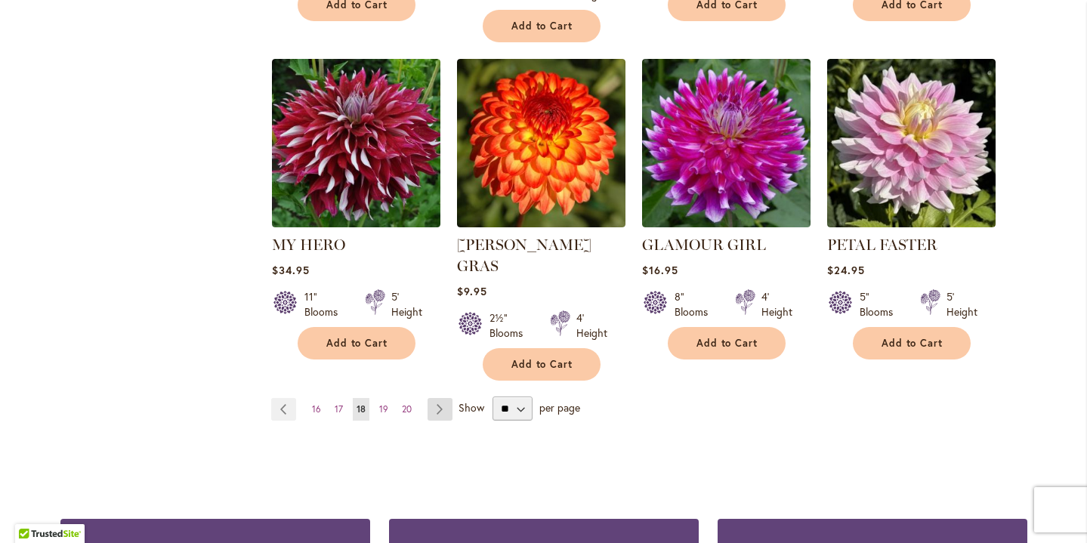
click at [439, 398] on link "Page Next" at bounding box center [440, 409] width 25 height 23
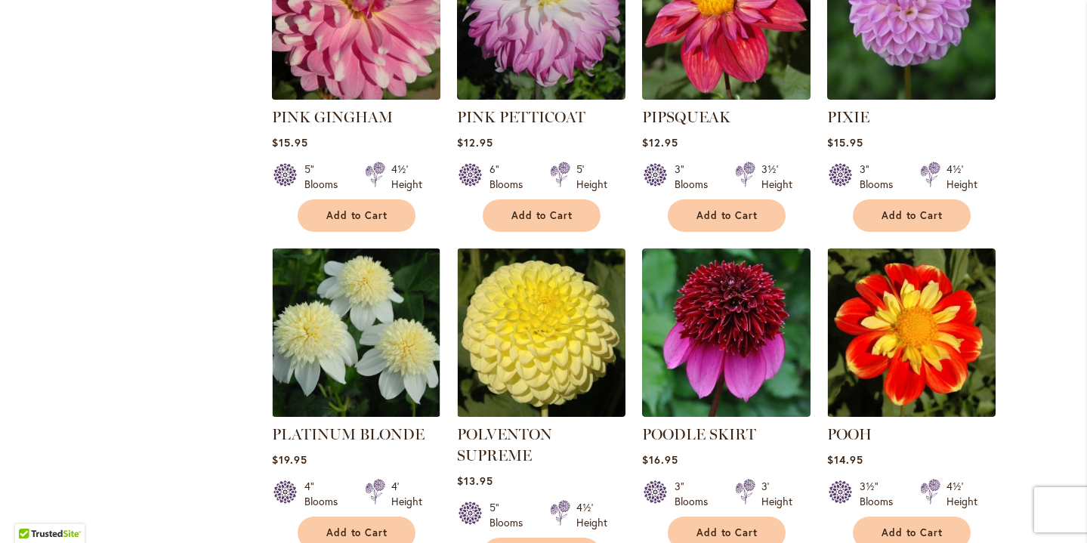
scroll to position [756, 0]
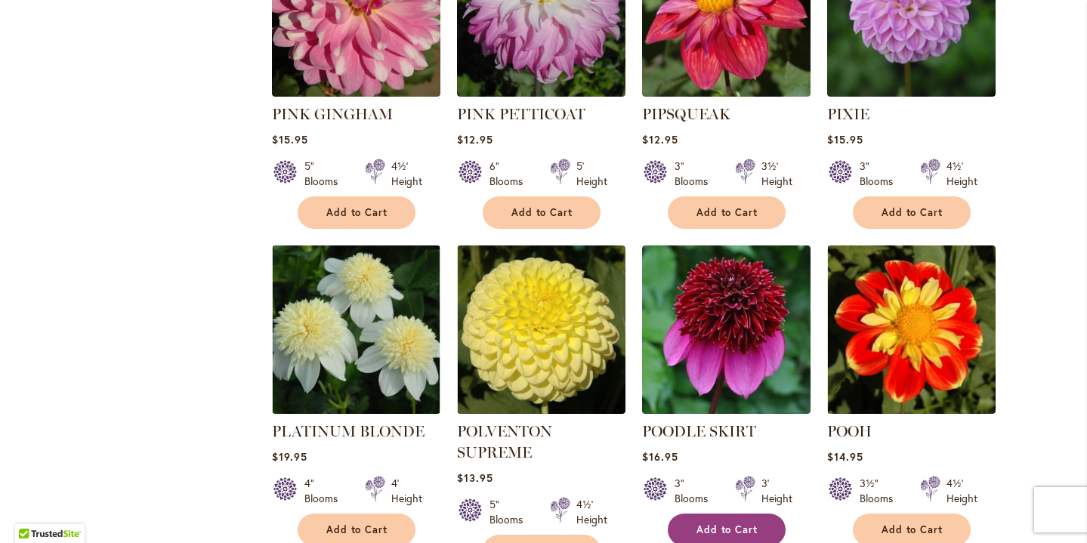
click at [707, 524] on span "Add to Cart" at bounding box center [728, 530] width 62 height 13
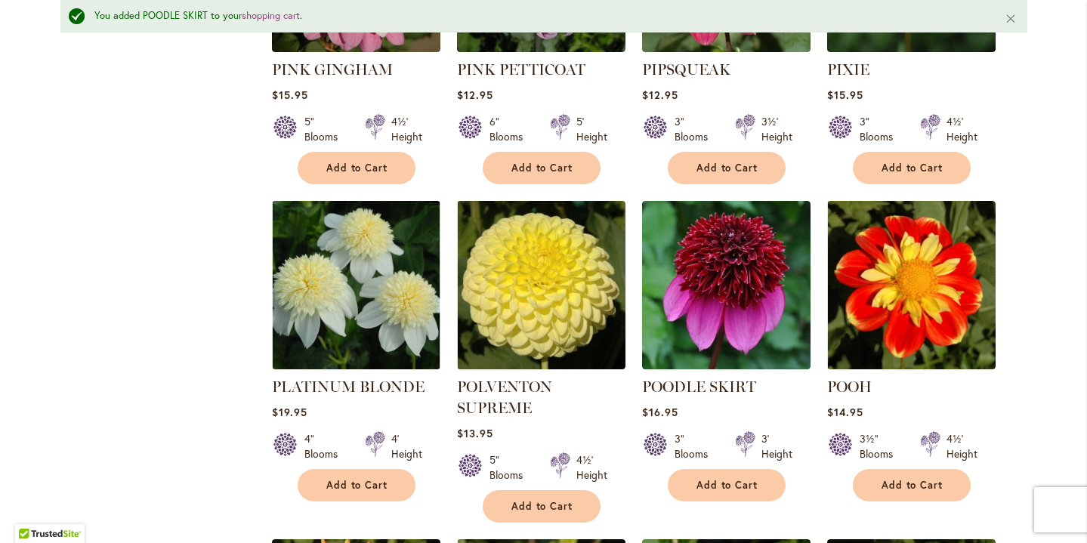
scroll to position [842, 0]
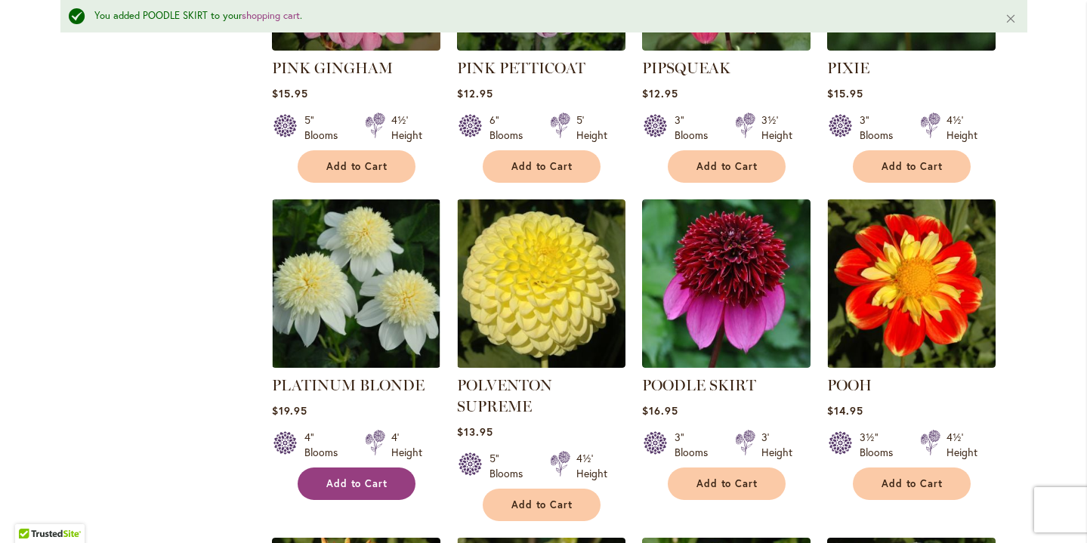
click at [370, 478] on span "Add to Cart" at bounding box center [357, 484] width 62 height 13
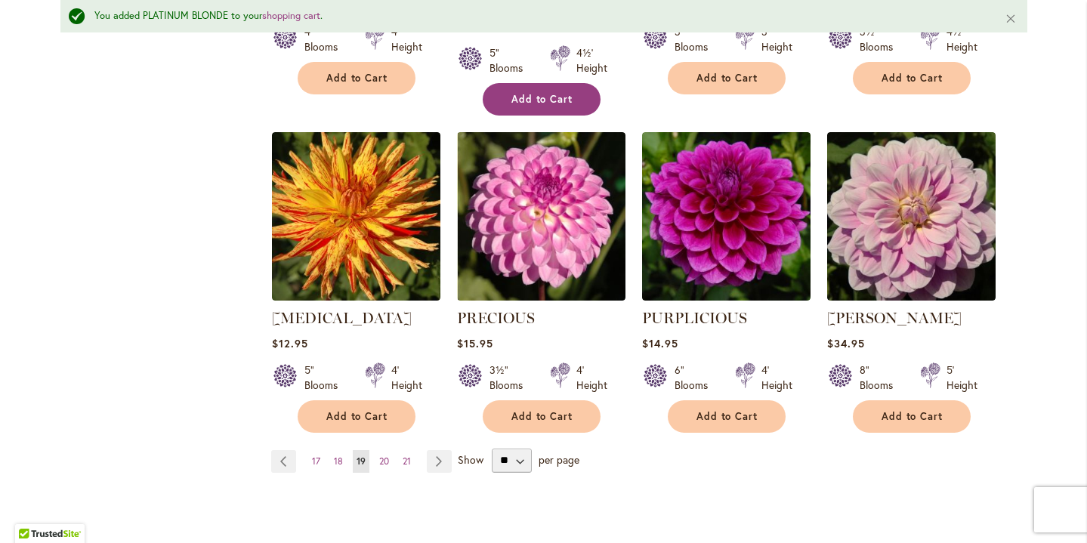
scroll to position [1251, 0]
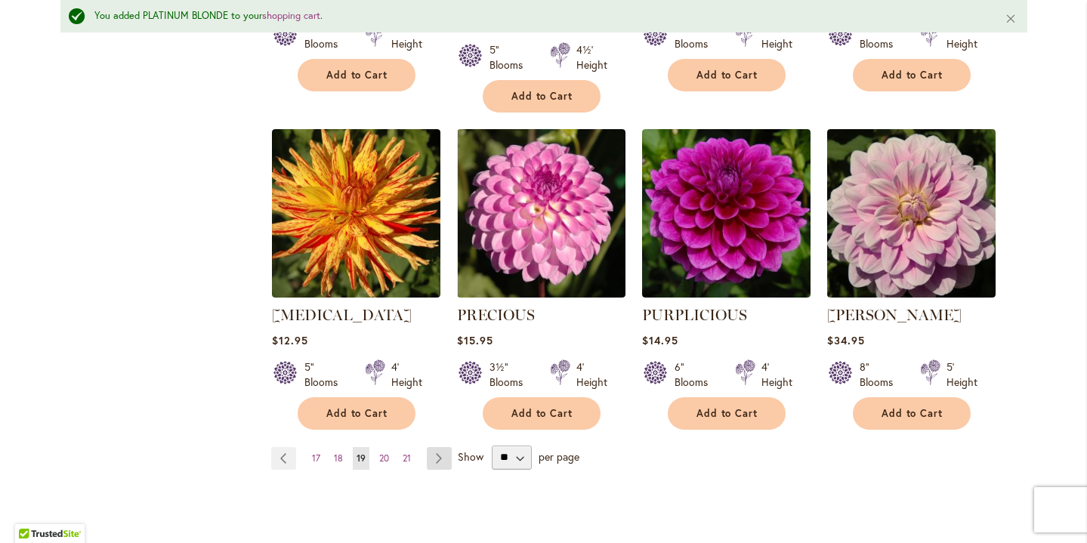
click at [444, 447] on link "Page Next" at bounding box center [439, 458] width 25 height 23
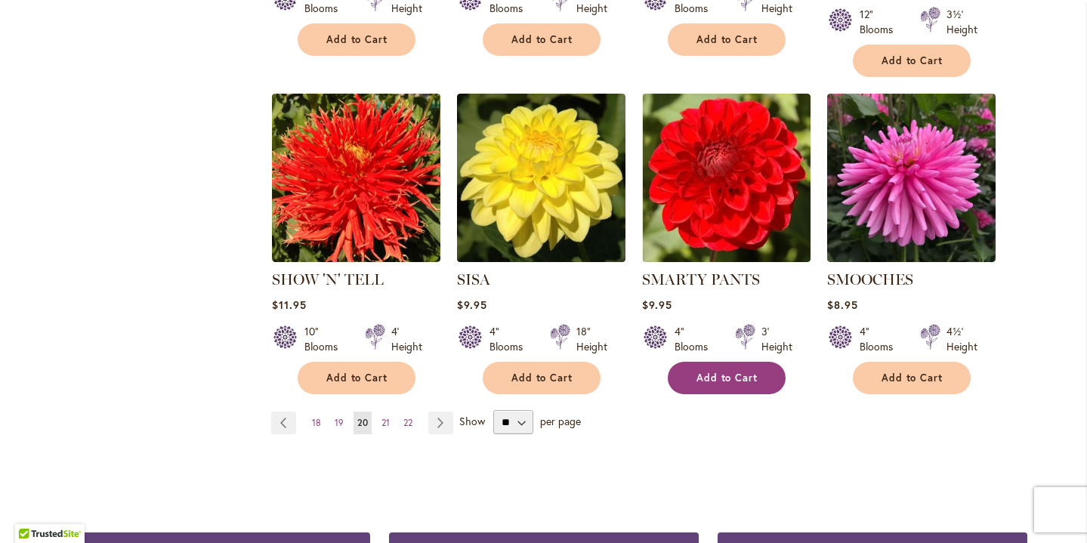
scroll to position [1229, 0]
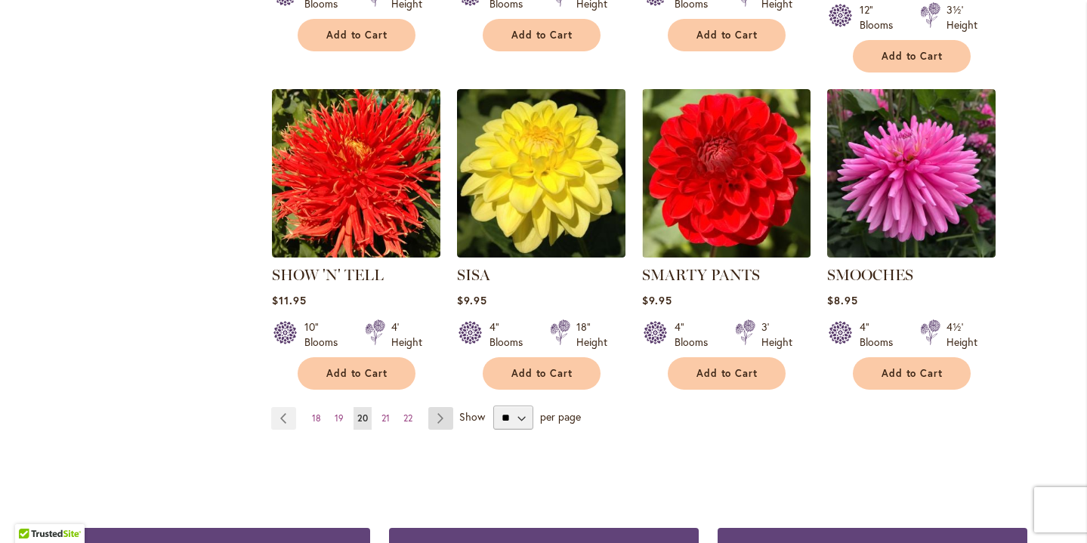
click at [440, 407] on link "Page Next" at bounding box center [440, 418] width 25 height 23
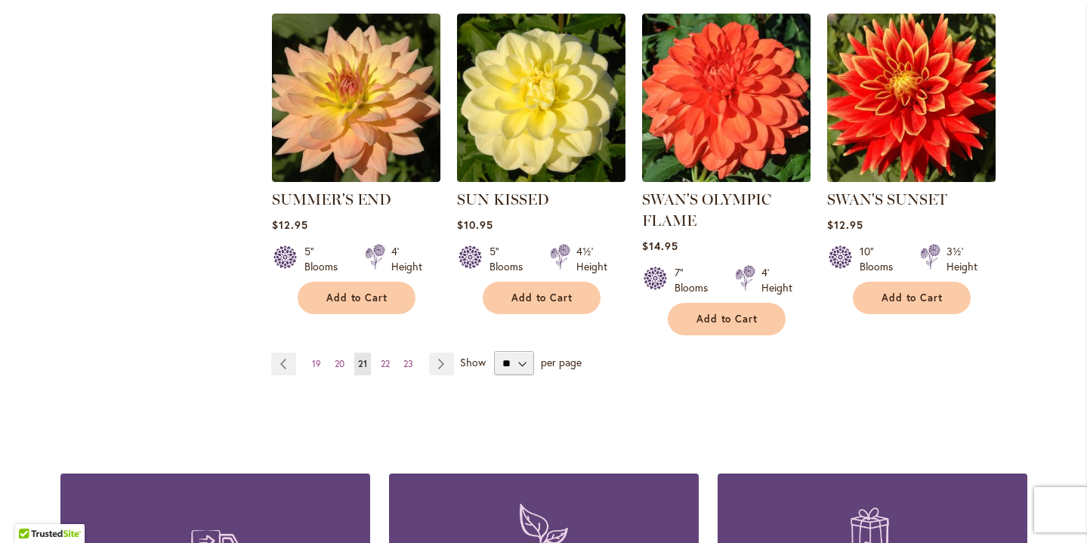
scroll to position [1285, 0]
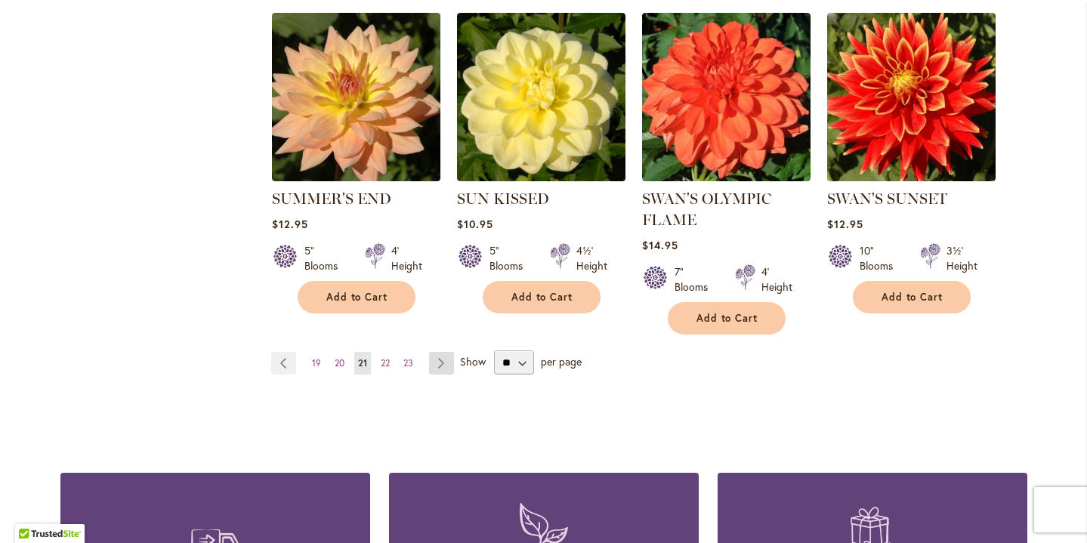
click at [438, 364] on link "Page Next" at bounding box center [441, 363] width 25 height 23
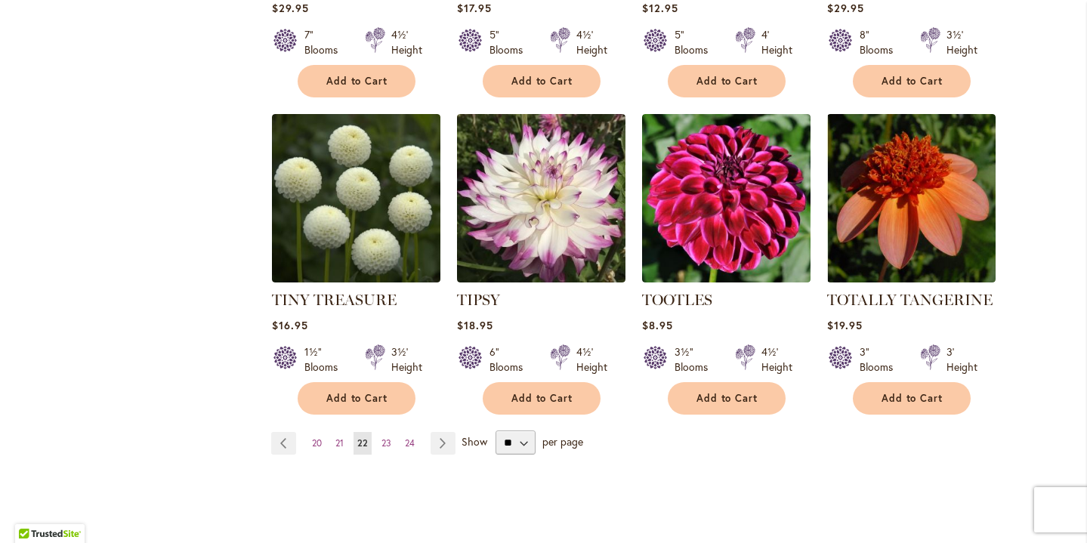
scroll to position [1189, 0]
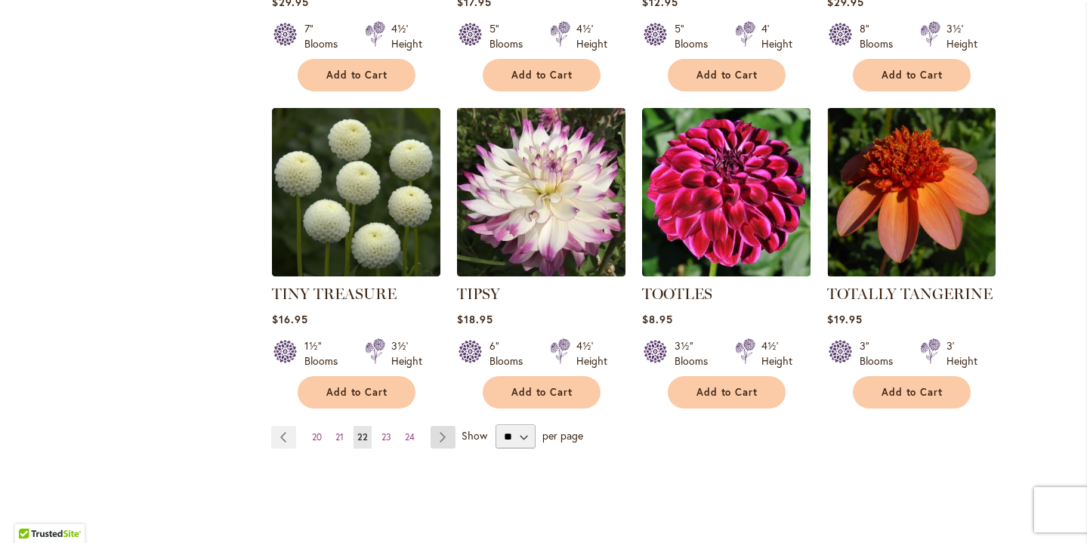
click at [437, 431] on link "Page Next" at bounding box center [443, 437] width 25 height 23
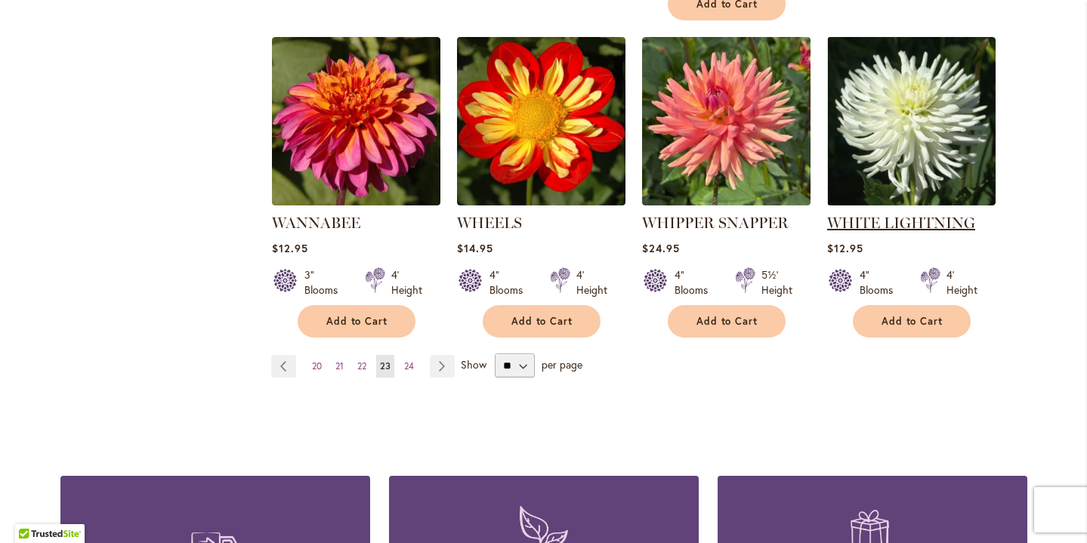
scroll to position [1285, 0]
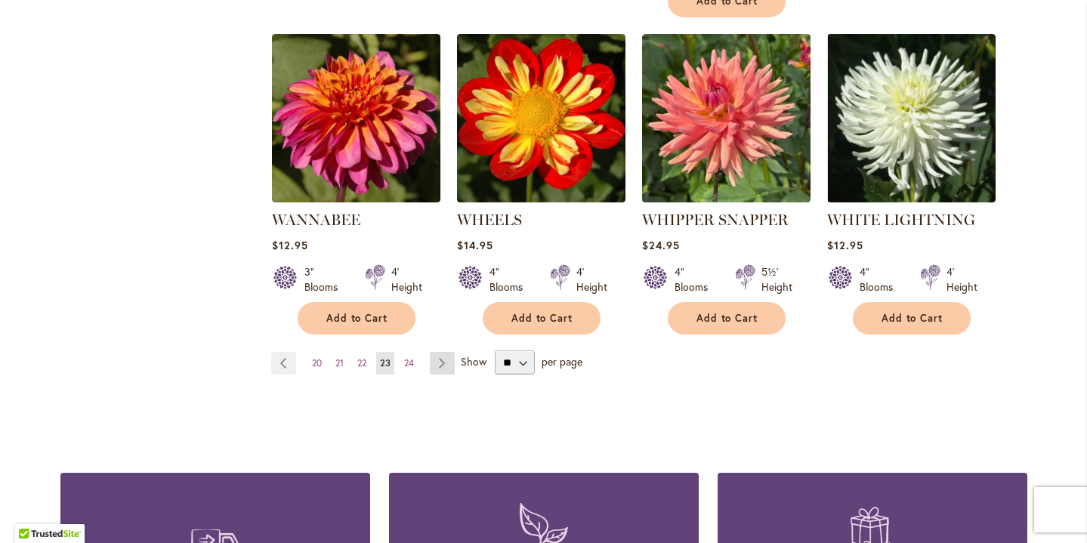
click at [447, 352] on link "Page Next" at bounding box center [442, 363] width 25 height 23
